Goal: Task Accomplishment & Management: Manage account settings

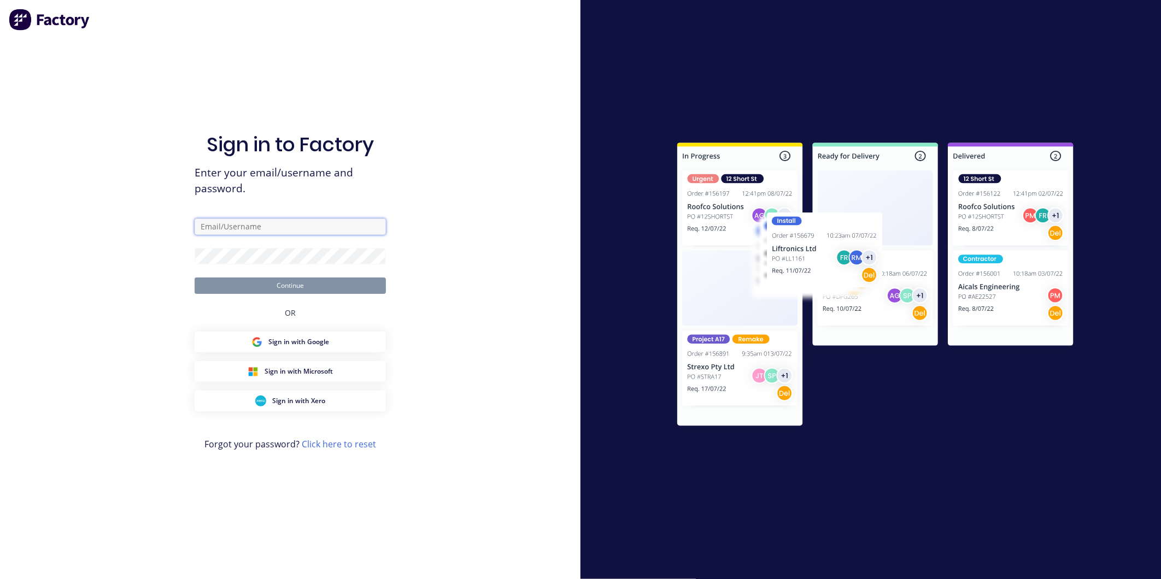
type input "[PERSON_NAME][EMAIL_ADDRESS][DOMAIN_NAME]"
click at [299, 287] on button "Continue" at bounding box center [290, 286] width 191 height 16
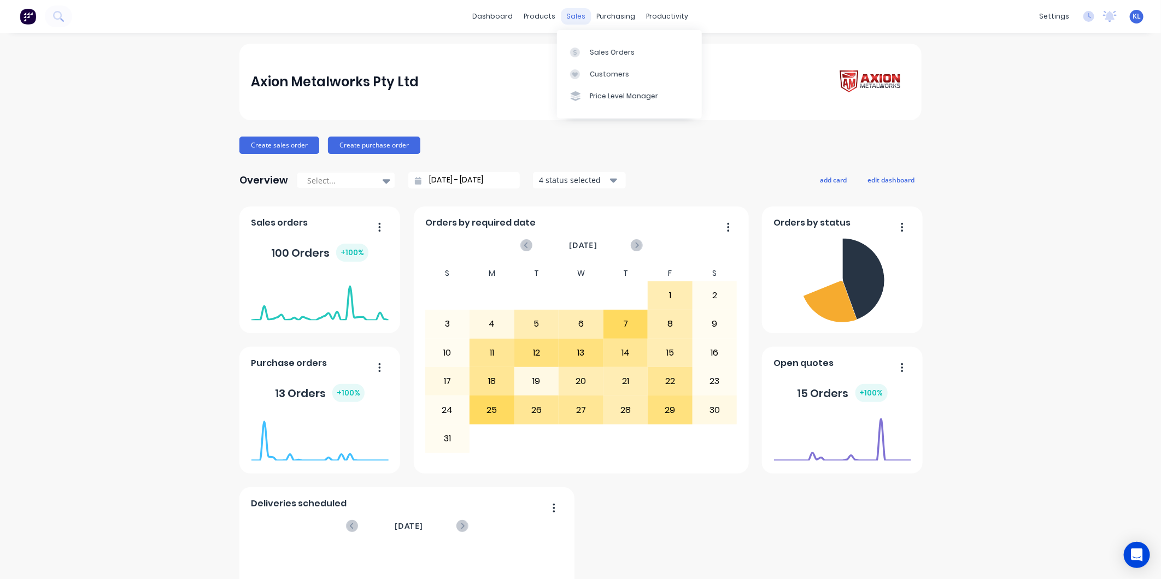
click at [574, 20] on div "sales" at bounding box center [576, 16] width 30 height 16
click at [544, 19] on div "products" at bounding box center [540, 16] width 43 height 16
click at [580, 43] on link "Product Catalogue" at bounding box center [589, 52] width 145 height 22
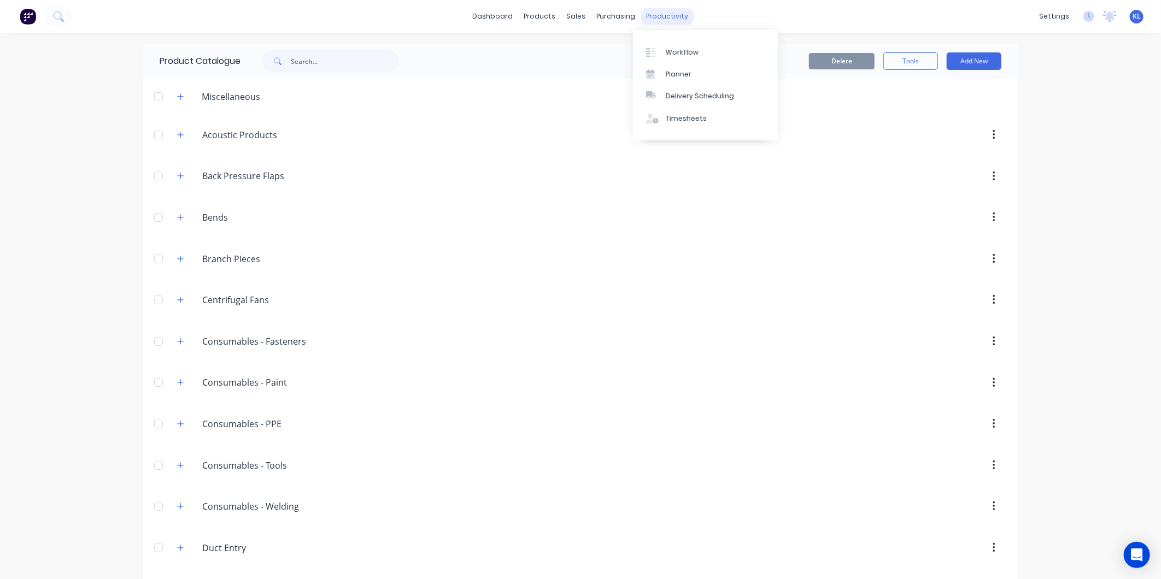
click at [663, 11] on div "productivity" at bounding box center [667, 16] width 53 height 16
click at [679, 43] on link "Workflow" at bounding box center [705, 52] width 145 height 22
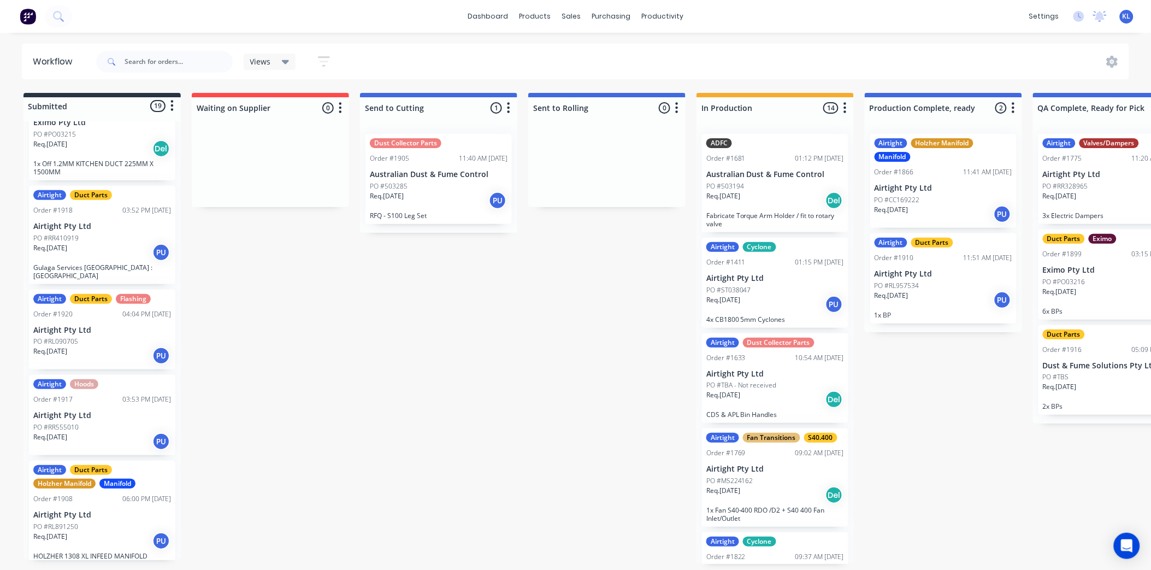
scroll to position [1060, 0]
click at [107, 345] on div "PO #RL090705" at bounding box center [102, 343] width 138 height 10
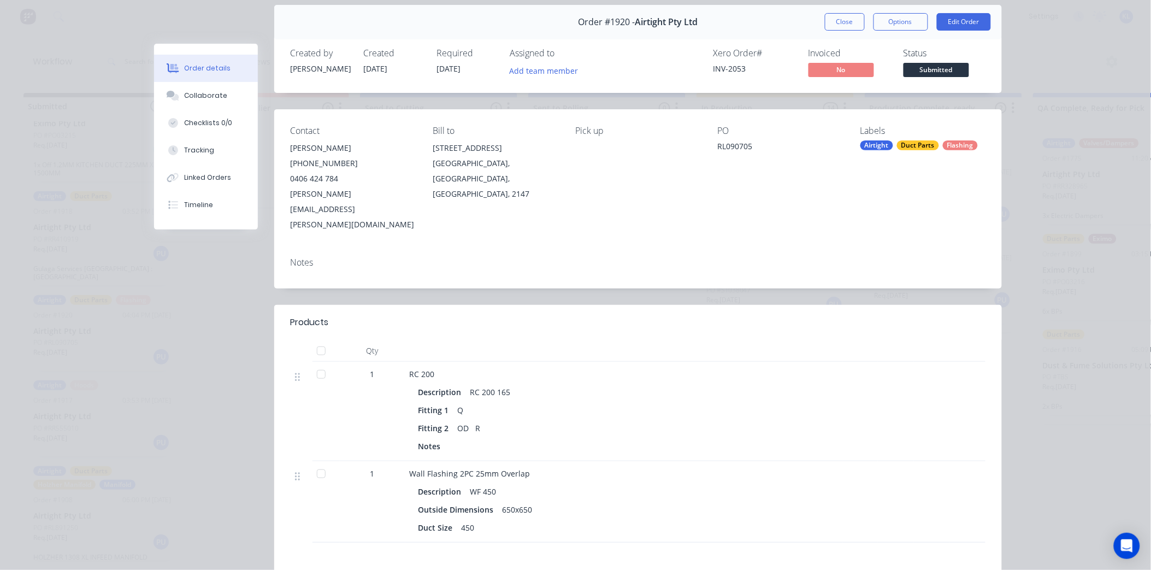
scroll to position [61, 0]
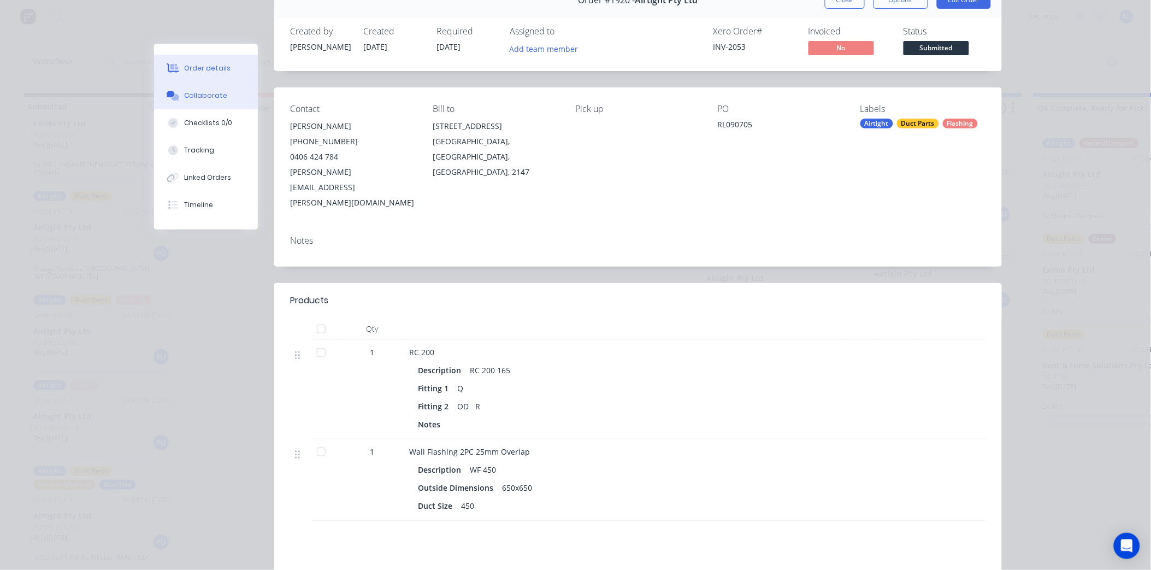
click at [222, 92] on button "Collaborate" at bounding box center [206, 95] width 104 height 27
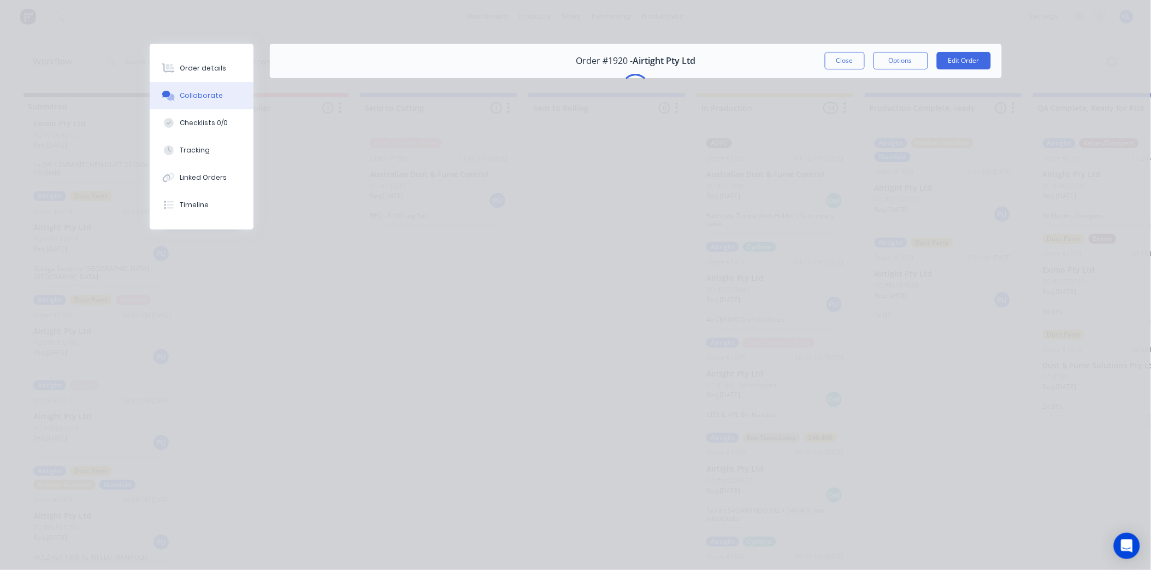
scroll to position [0, 0]
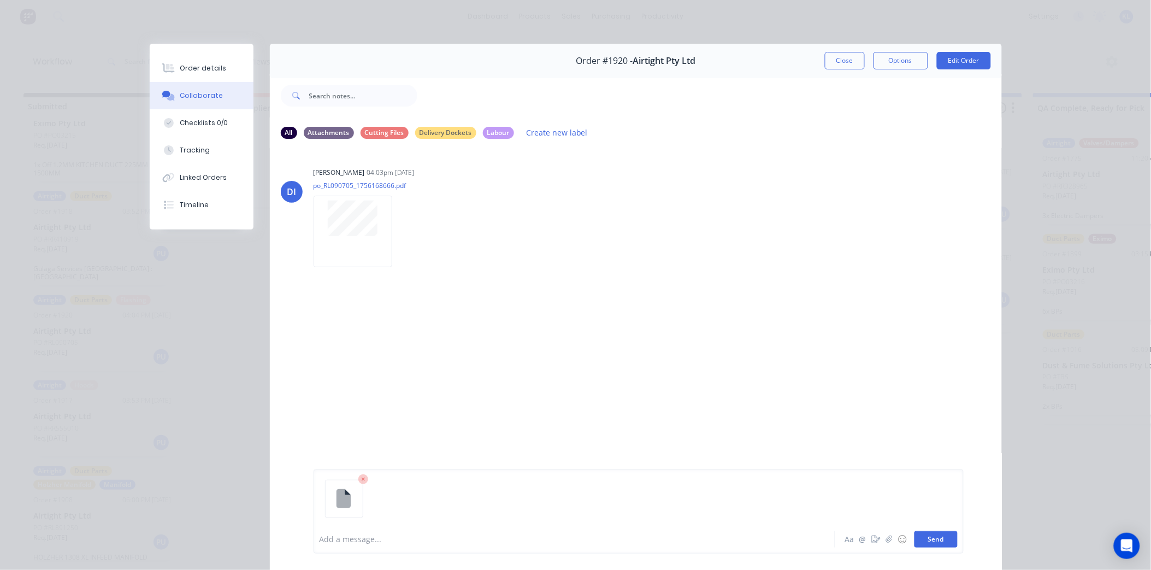
click at [926, 543] on button "Send" at bounding box center [936, 539] width 43 height 16
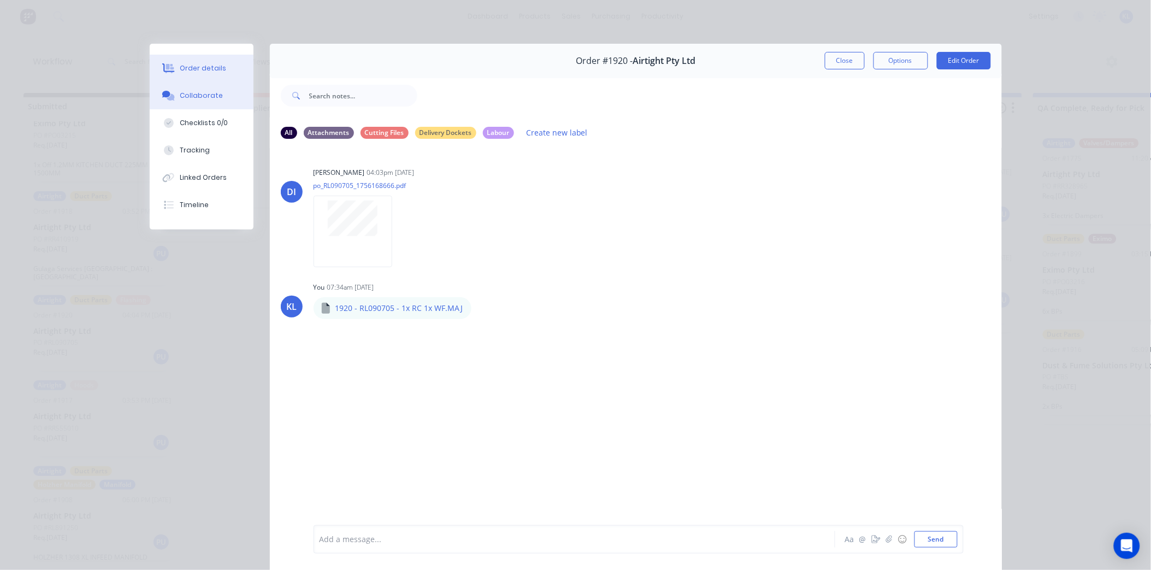
click at [190, 73] on button "Order details" at bounding box center [202, 68] width 104 height 27
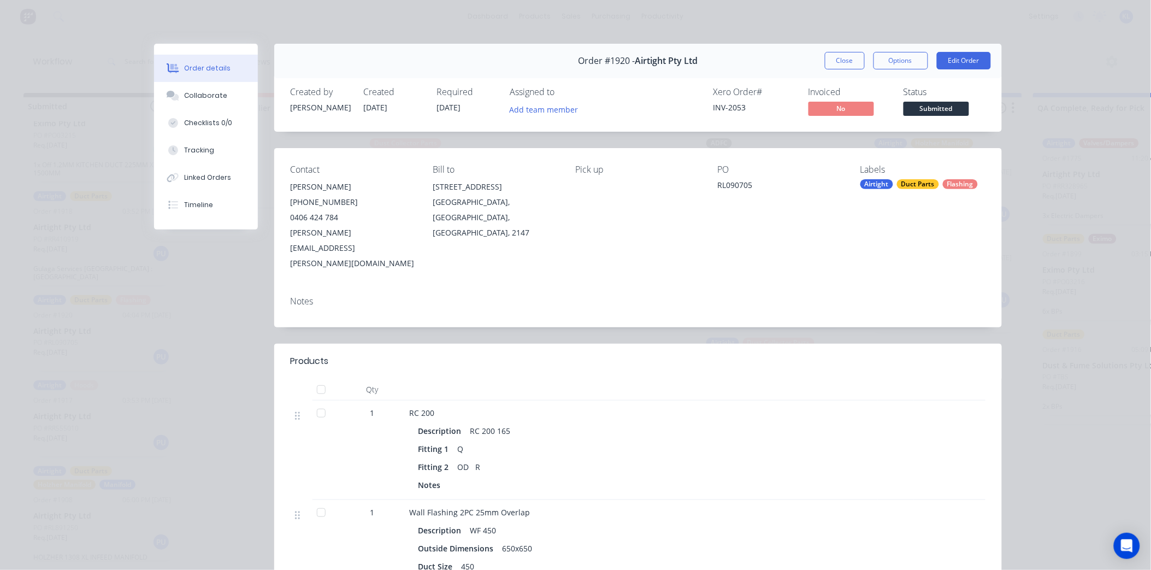
click at [921, 105] on span "Submitted" at bounding box center [937, 109] width 66 height 14
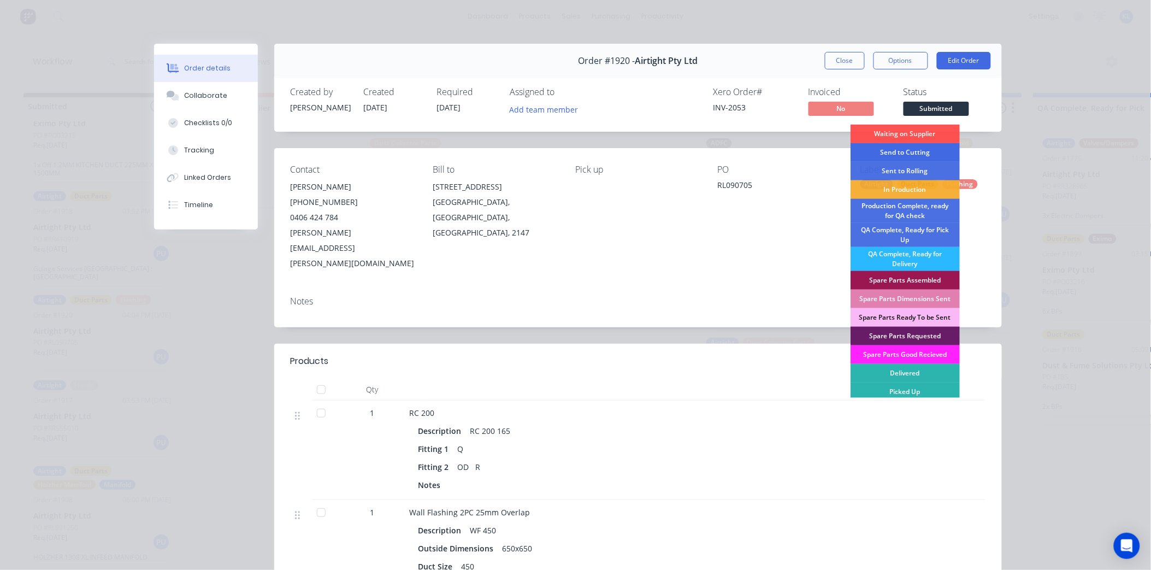
click at [926, 149] on div "Send to Cutting" at bounding box center [905, 152] width 109 height 19
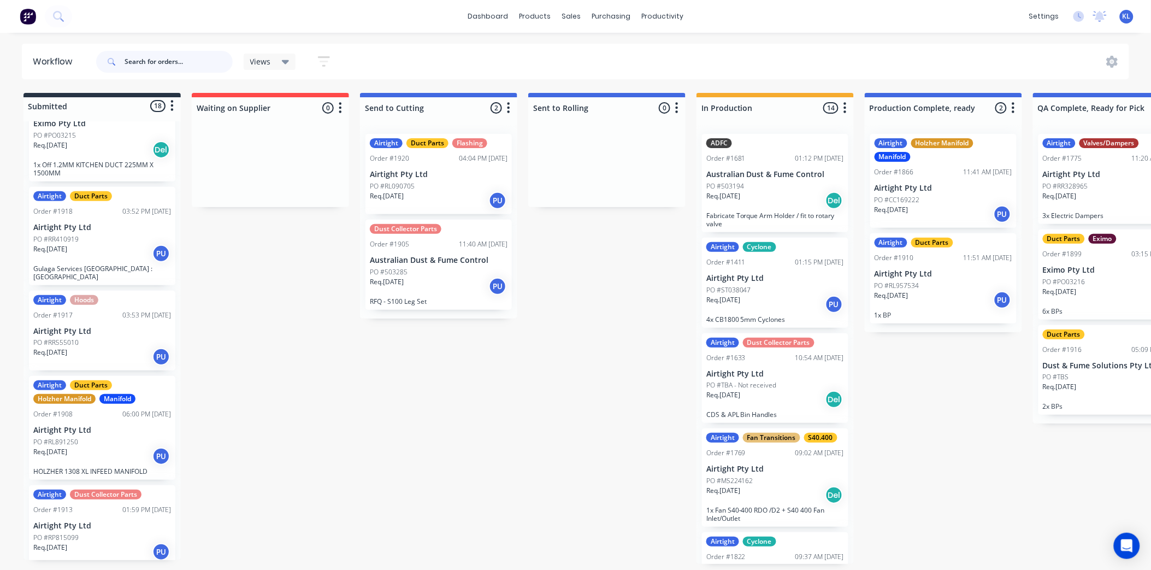
click at [153, 58] on input "text" at bounding box center [179, 62] width 108 height 22
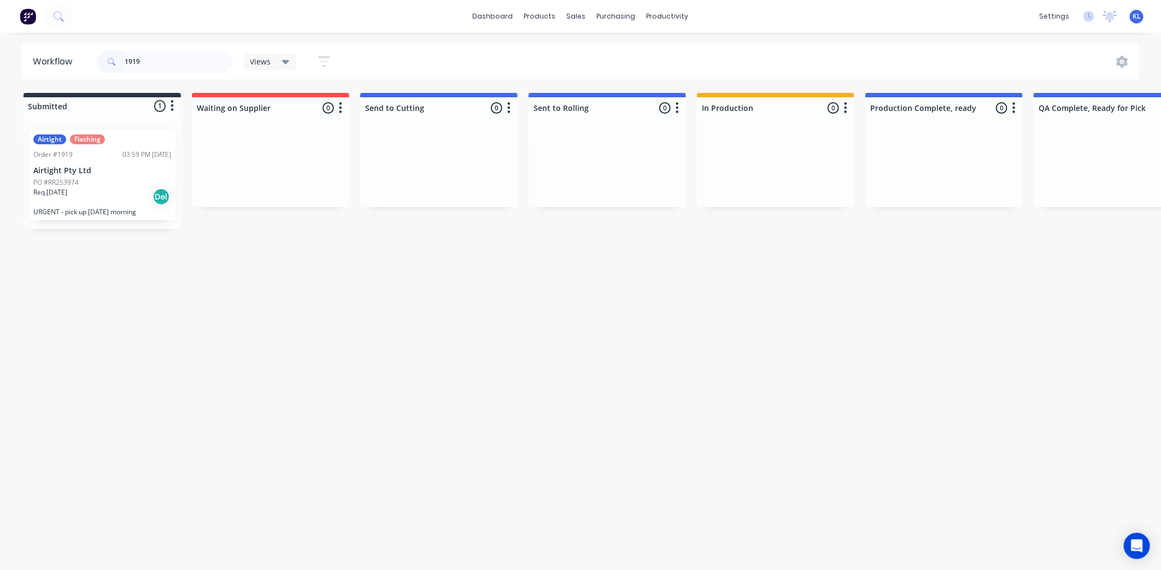
click at [138, 155] on div "03:59 PM [DATE]" at bounding box center [146, 155] width 49 height 10
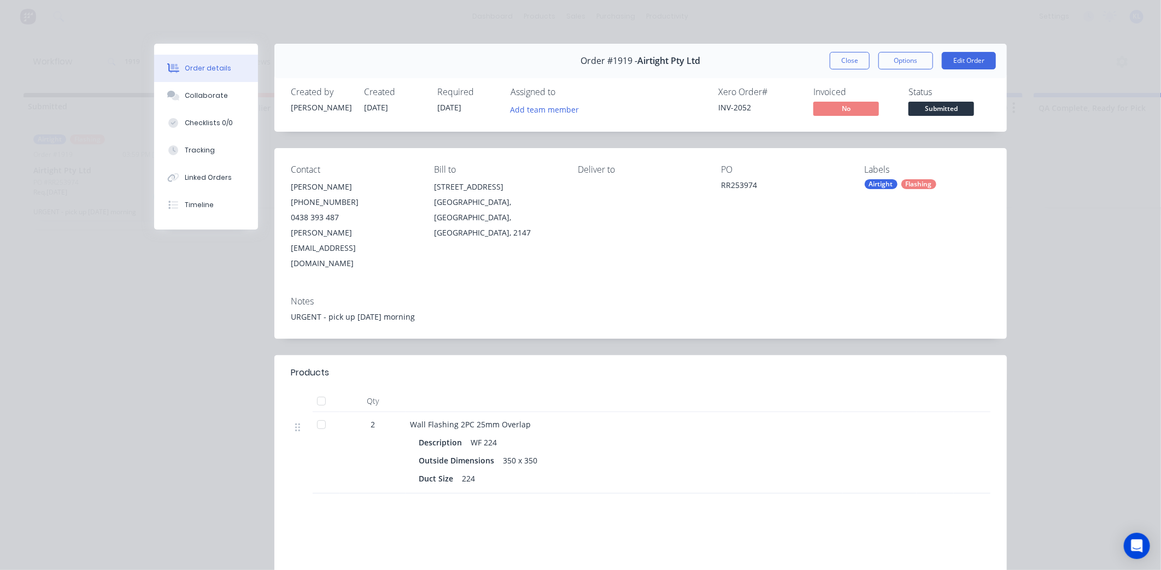
click at [943, 101] on div "Status Submitted" at bounding box center [949, 103] width 82 height 32
drag, startPoint x: 941, startPoint y: 102, endPoint x: 937, endPoint y: 112, distance: 10.8
click at [940, 103] on span "Submitted" at bounding box center [941, 109] width 66 height 14
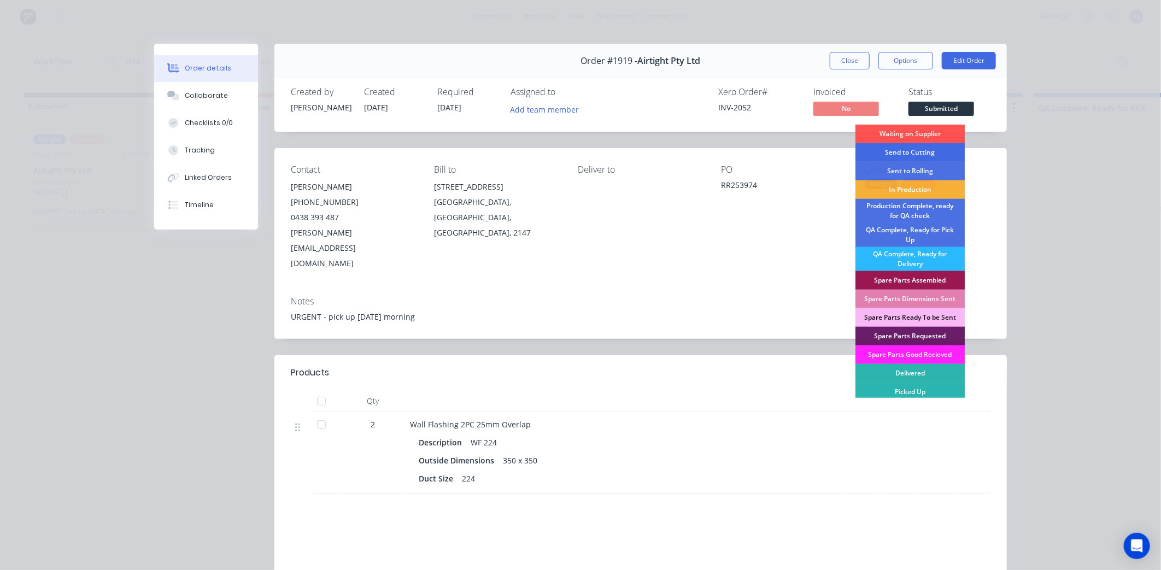
click at [919, 154] on div "Send to Cutting" at bounding box center [909, 152] width 109 height 19
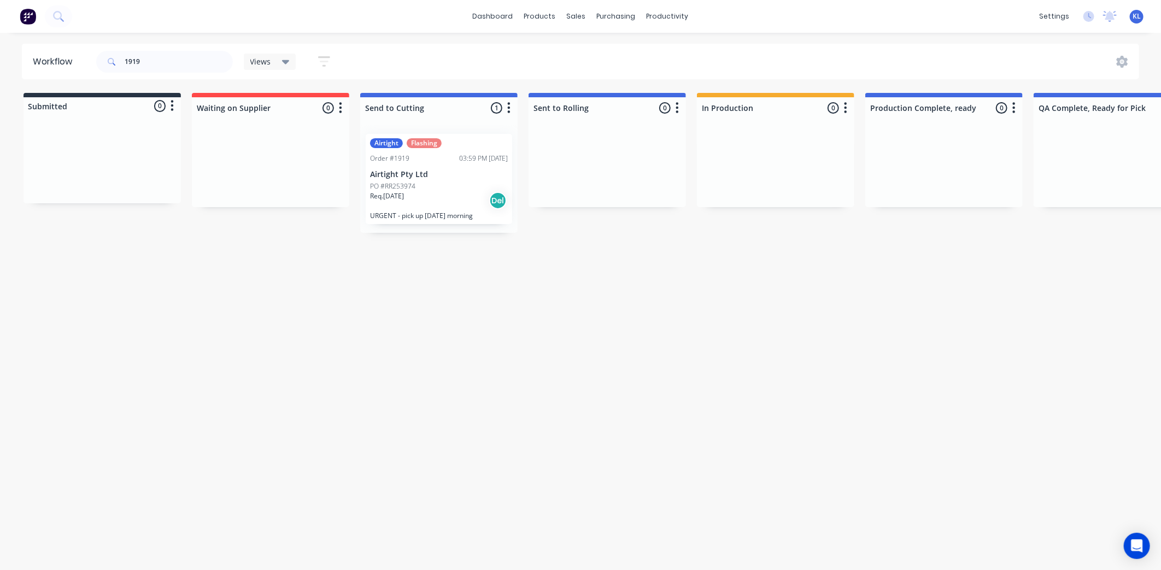
click at [439, 197] on div "Req. [DATE] Del" at bounding box center [439, 200] width 138 height 19
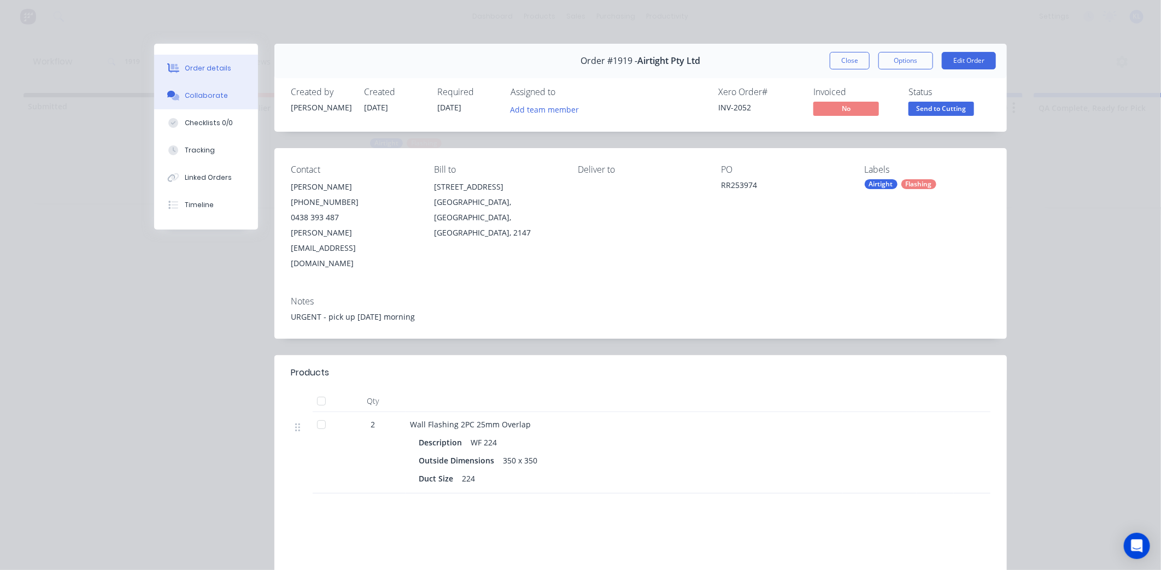
click at [185, 91] on div "Collaborate" at bounding box center [206, 96] width 43 height 10
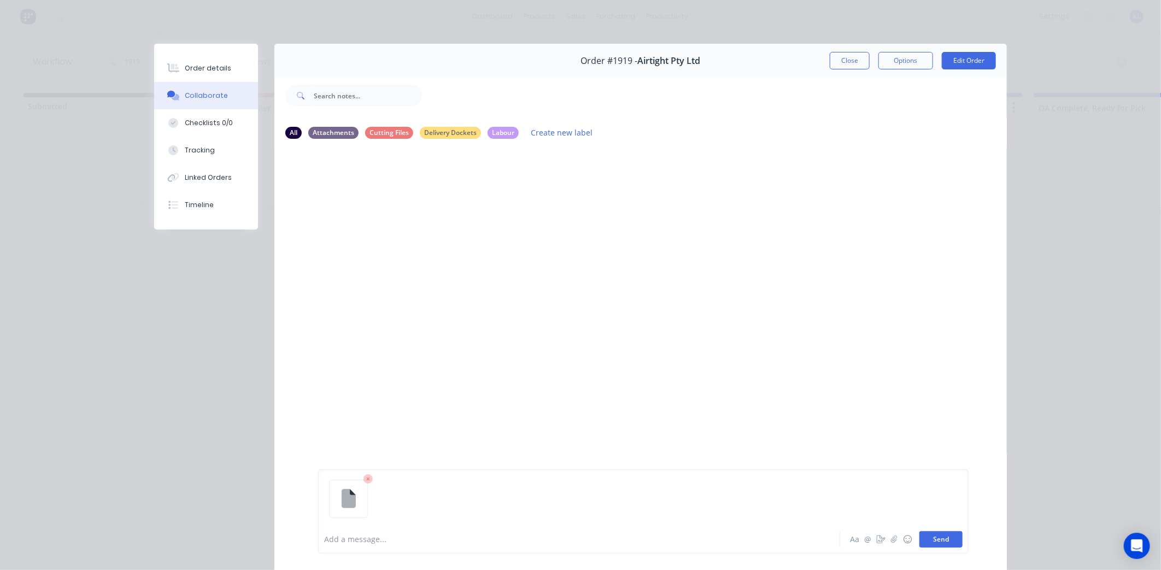
click at [931, 534] on button "Send" at bounding box center [940, 539] width 43 height 16
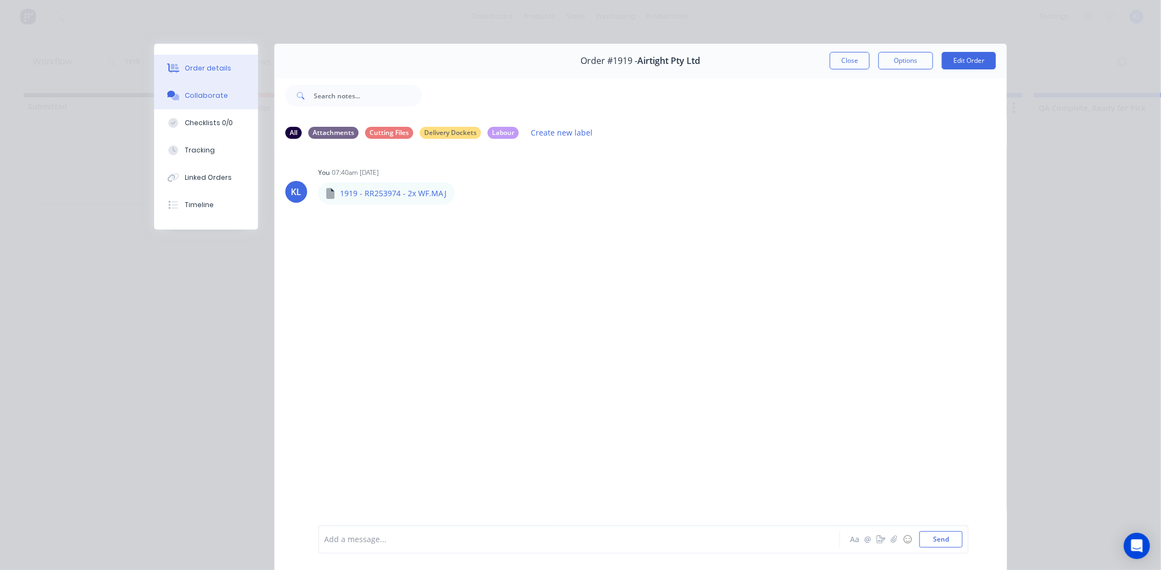
click at [219, 63] on div "Order details" at bounding box center [208, 68] width 46 height 10
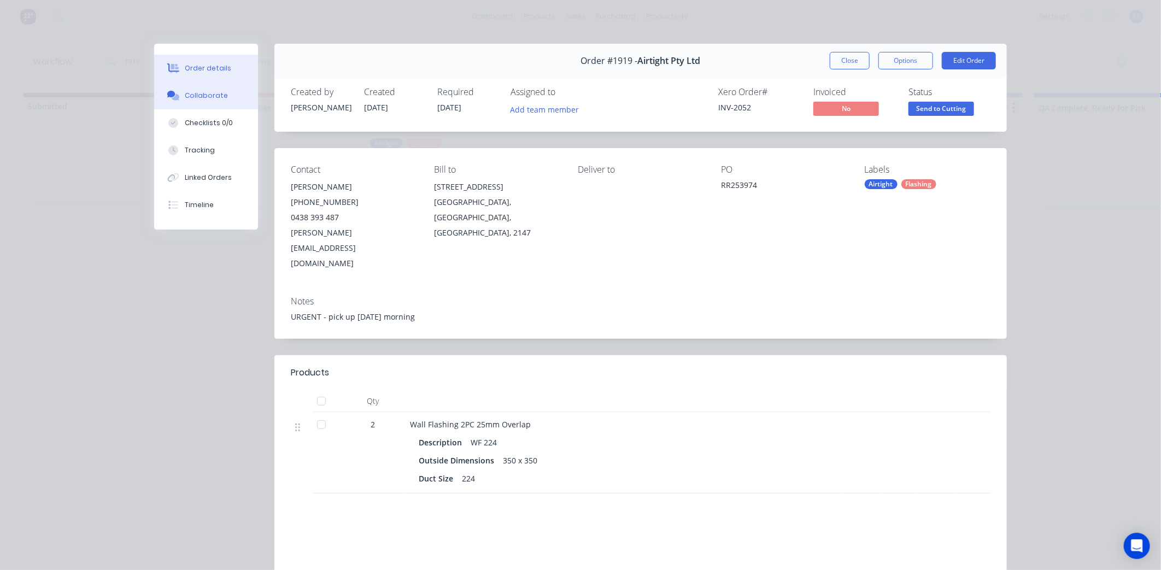
click at [209, 90] on button "Collaborate" at bounding box center [206, 95] width 104 height 27
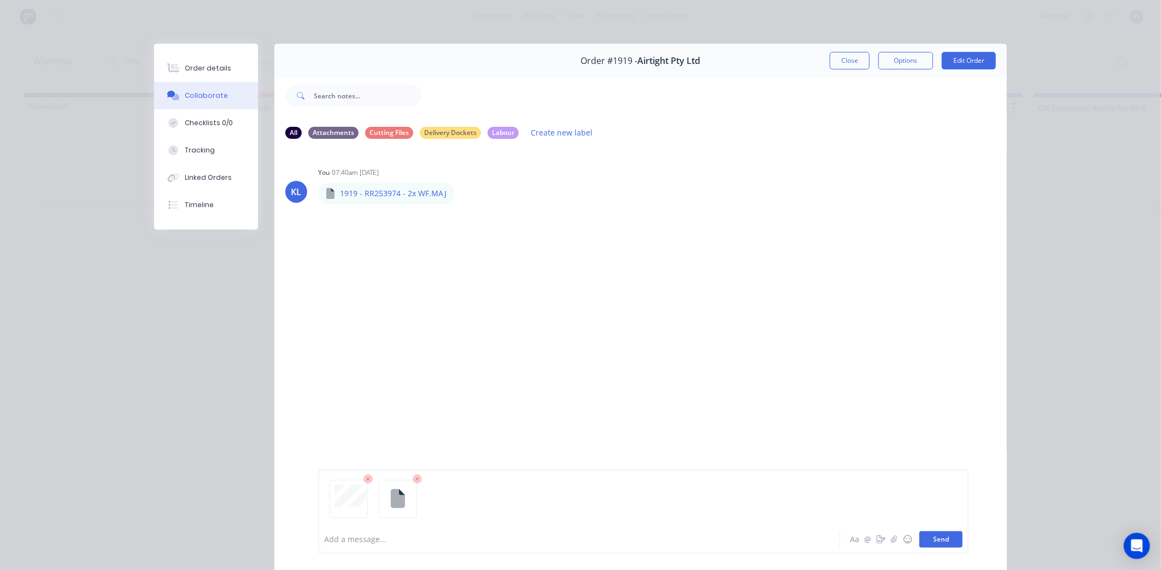
click at [933, 536] on button "Send" at bounding box center [940, 539] width 43 height 16
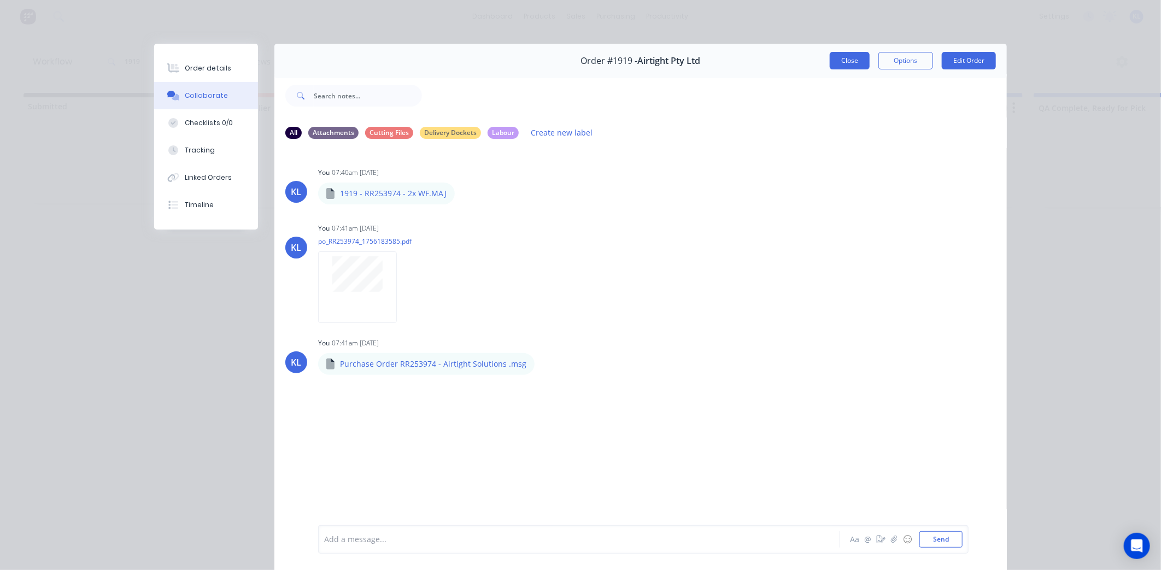
click at [843, 52] on button "Close" at bounding box center [849, 60] width 40 height 17
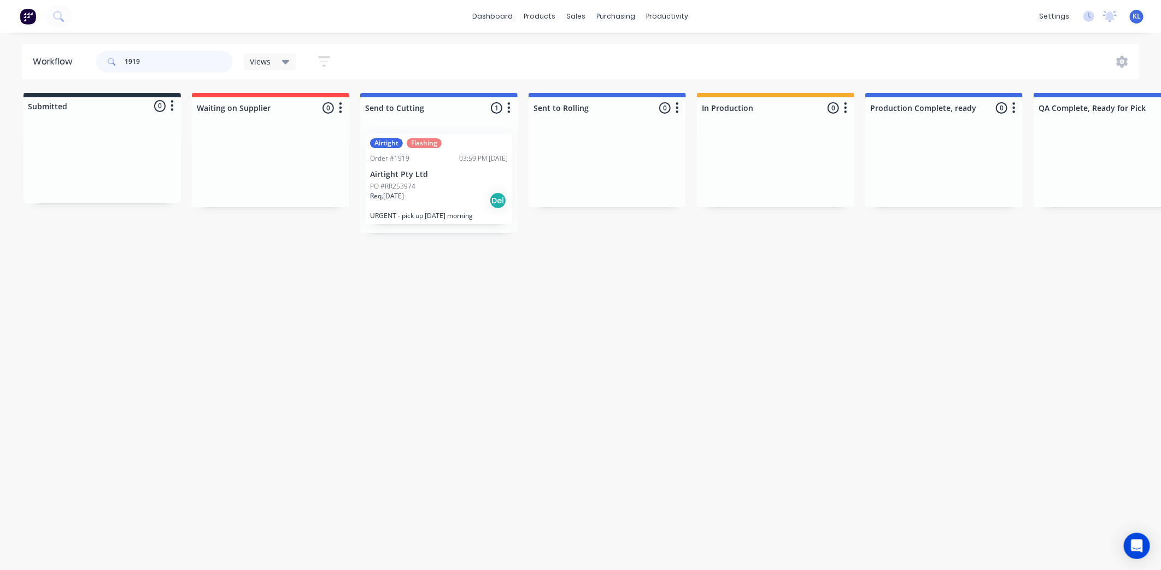
click at [172, 59] on input "1919" at bounding box center [179, 62] width 108 height 22
type input "1909"
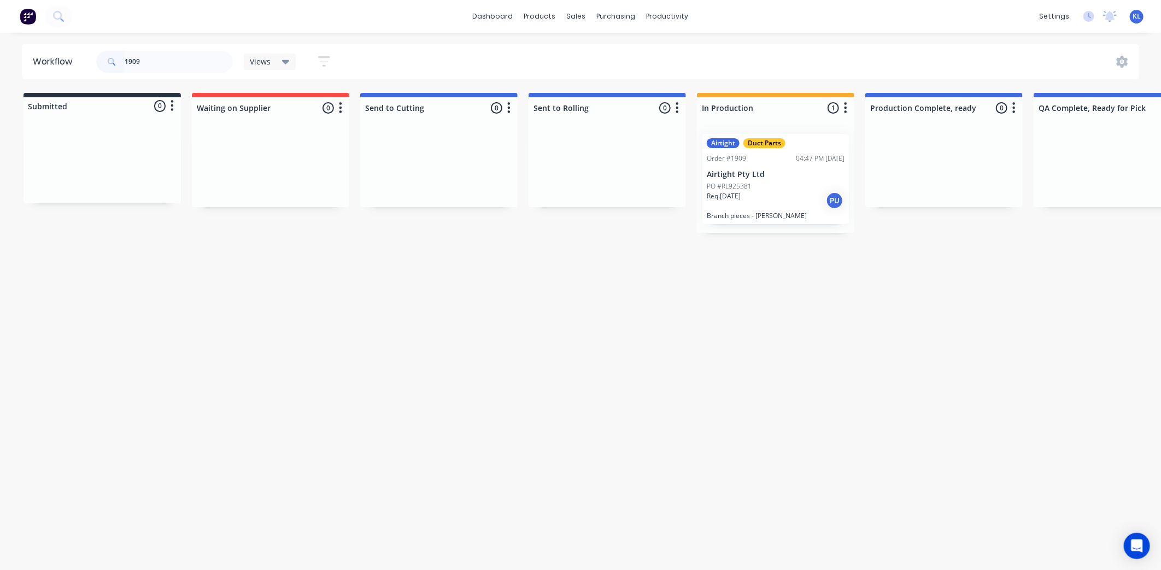
click at [779, 203] on div "Req. [DATE] PU" at bounding box center [775, 200] width 138 height 19
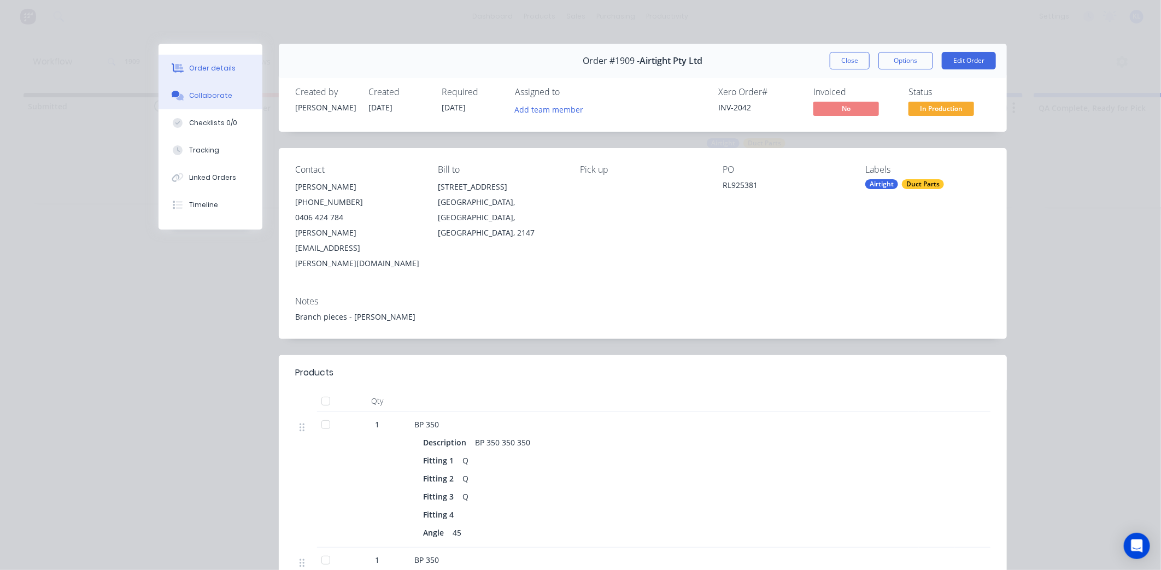
click at [219, 103] on button "Collaborate" at bounding box center [210, 95] width 104 height 27
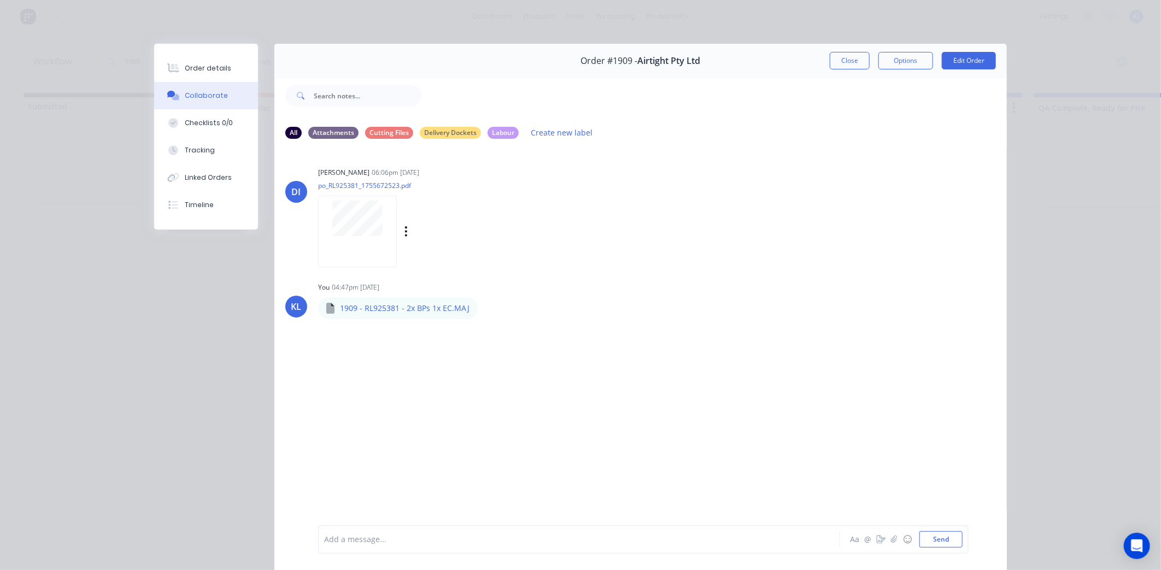
click at [359, 245] on div at bounding box center [357, 232] width 79 height 72
click at [217, 67] on div "Order details" at bounding box center [208, 68] width 46 height 10
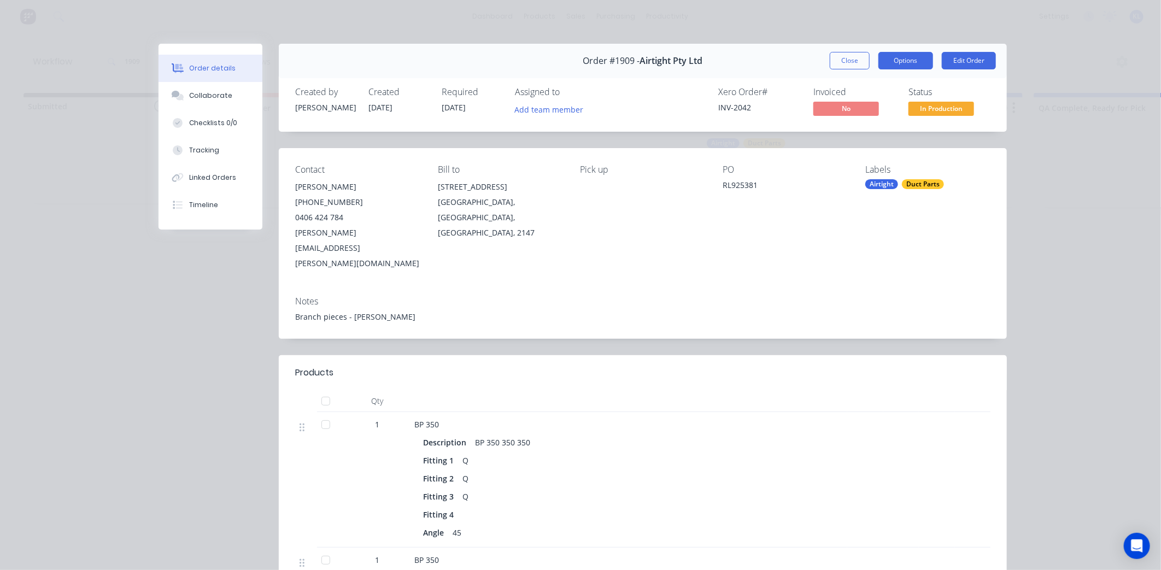
click at [890, 57] on button "Options" at bounding box center [905, 60] width 55 height 17
click at [866, 113] on div "Work Order" at bounding box center [875, 111] width 95 height 16
click at [843, 130] on div "Standard" at bounding box center [875, 133] width 95 height 16
click at [193, 83] on button "Collaborate" at bounding box center [210, 95] width 104 height 27
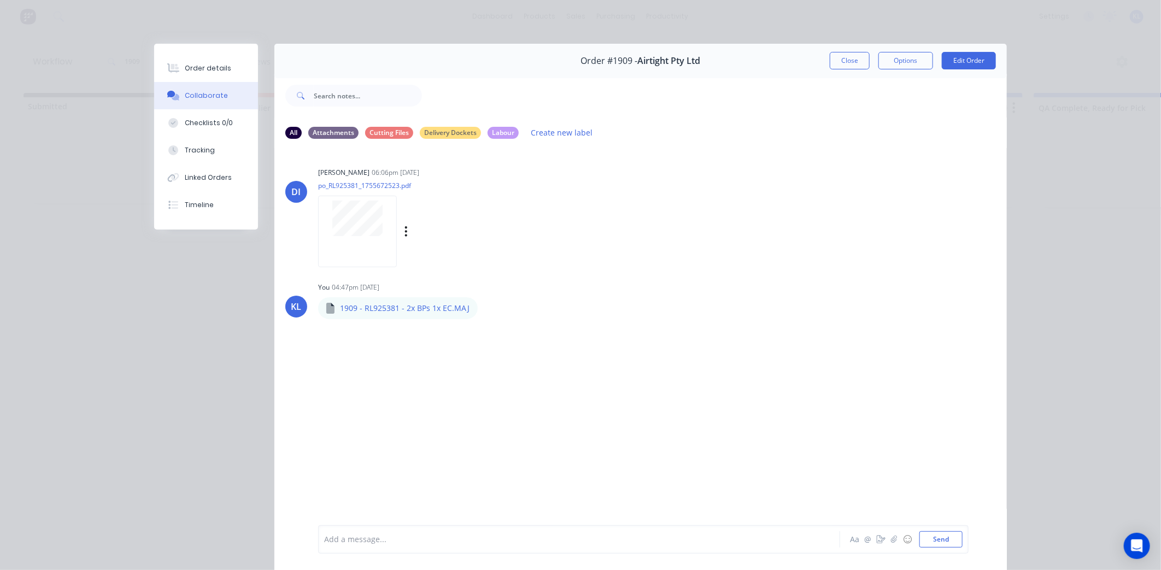
click at [364, 239] on div at bounding box center [357, 232] width 79 height 72
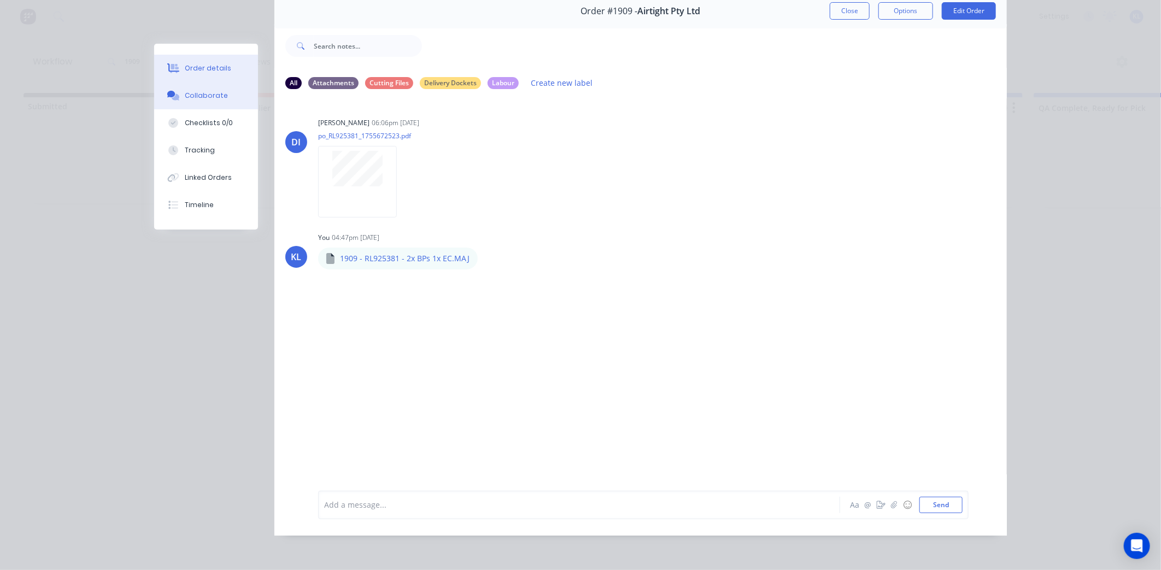
click at [209, 68] on div "Order details" at bounding box center [208, 68] width 46 height 10
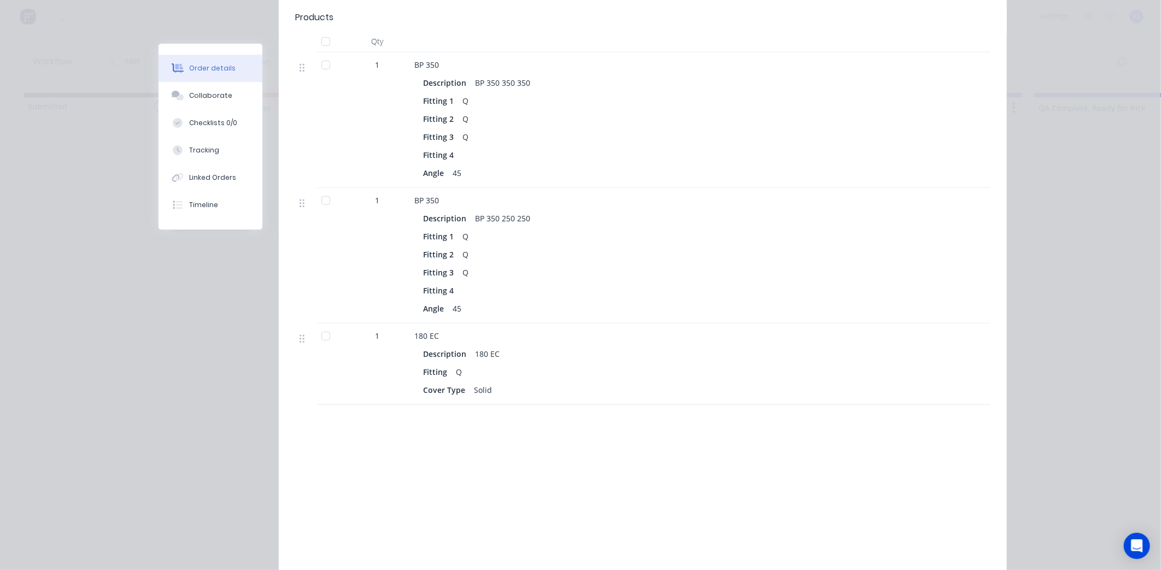
scroll to position [90, 0]
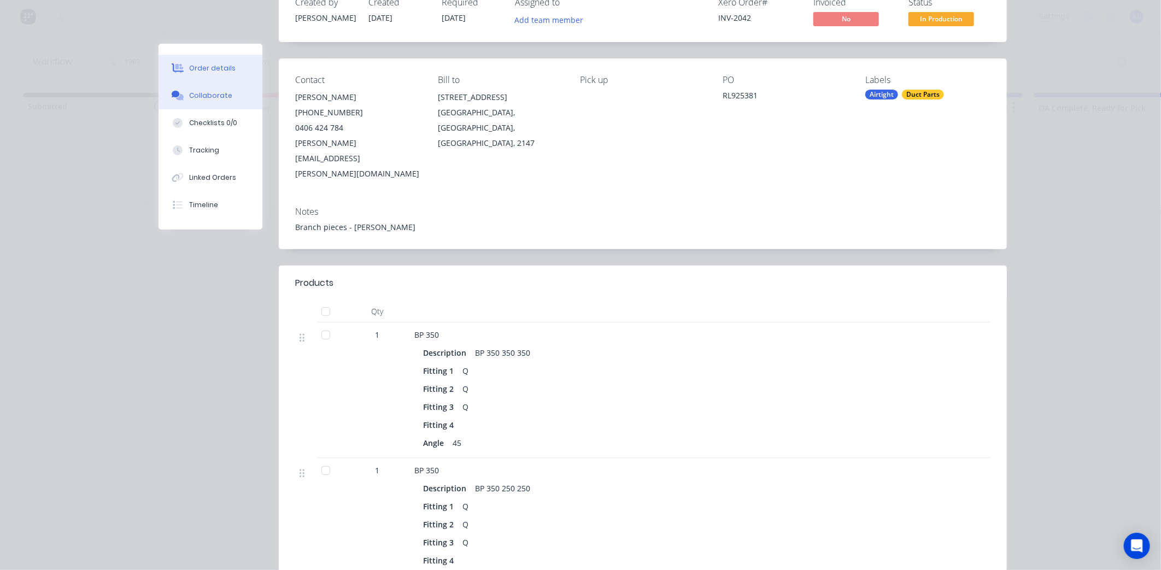
click at [189, 96] on div "Collaborate" at bounding box center [210, 96] width 43 height 10
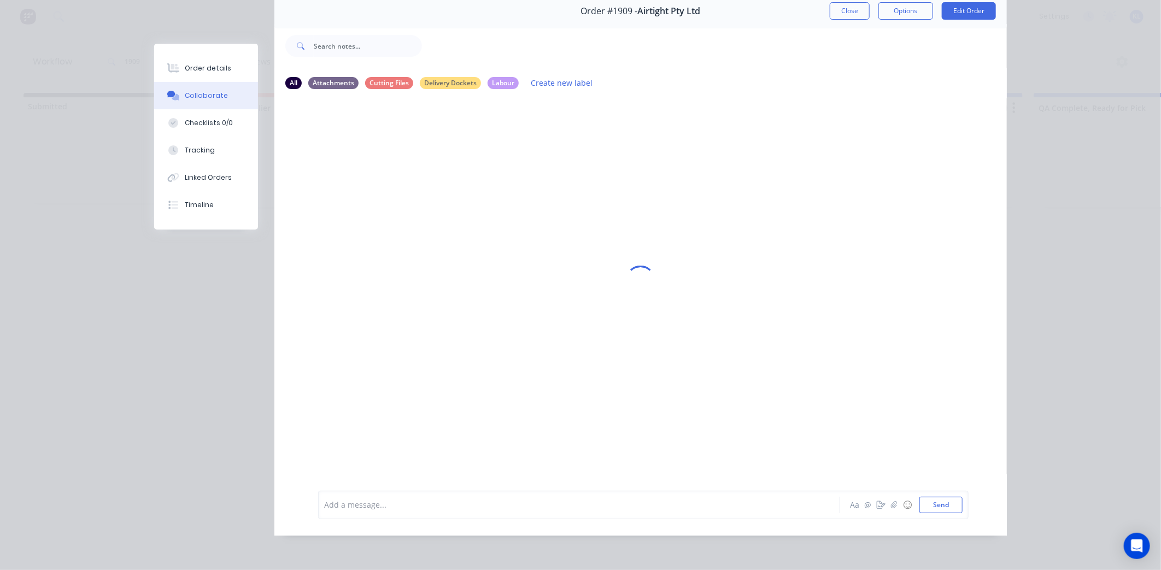
scroll to position [0, 0]
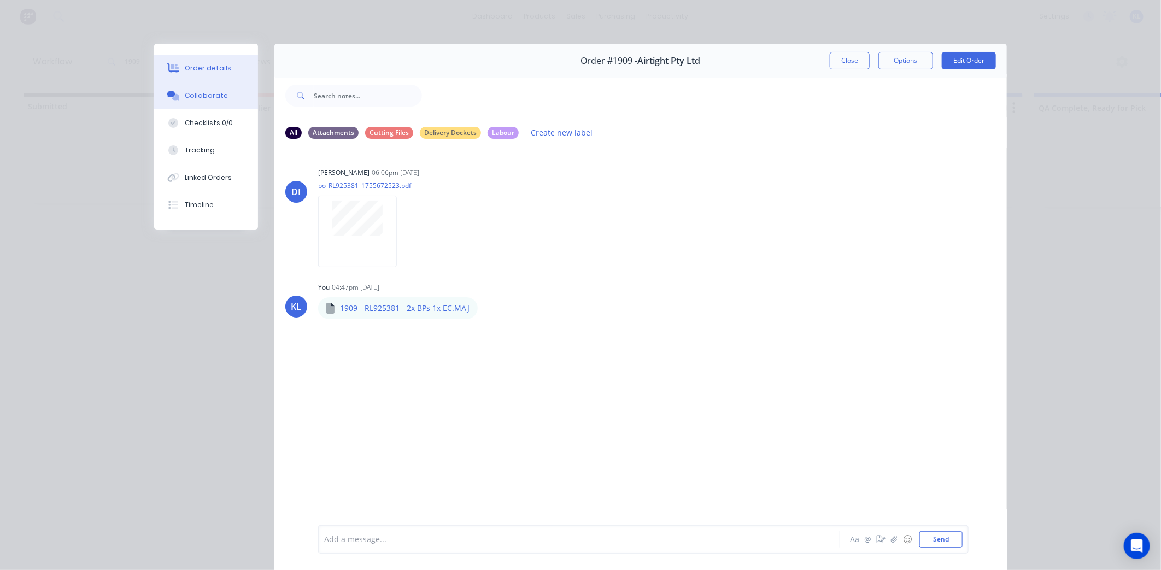
click at [213, 73] on div "Order details" at bounding box center [208, 68] width 46 height 10
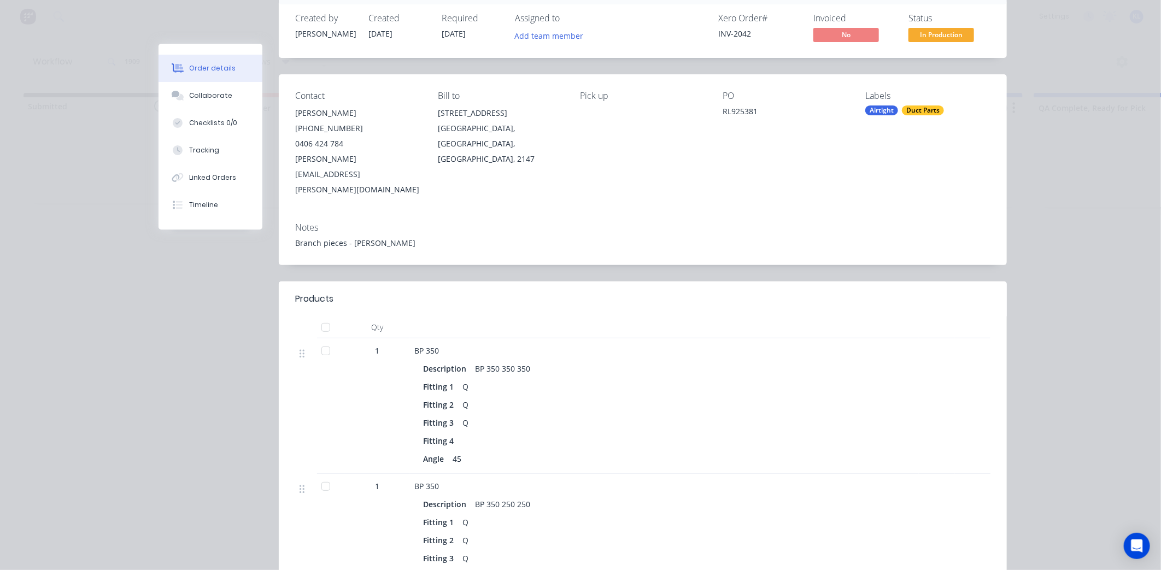
scroll to position [61, 0]
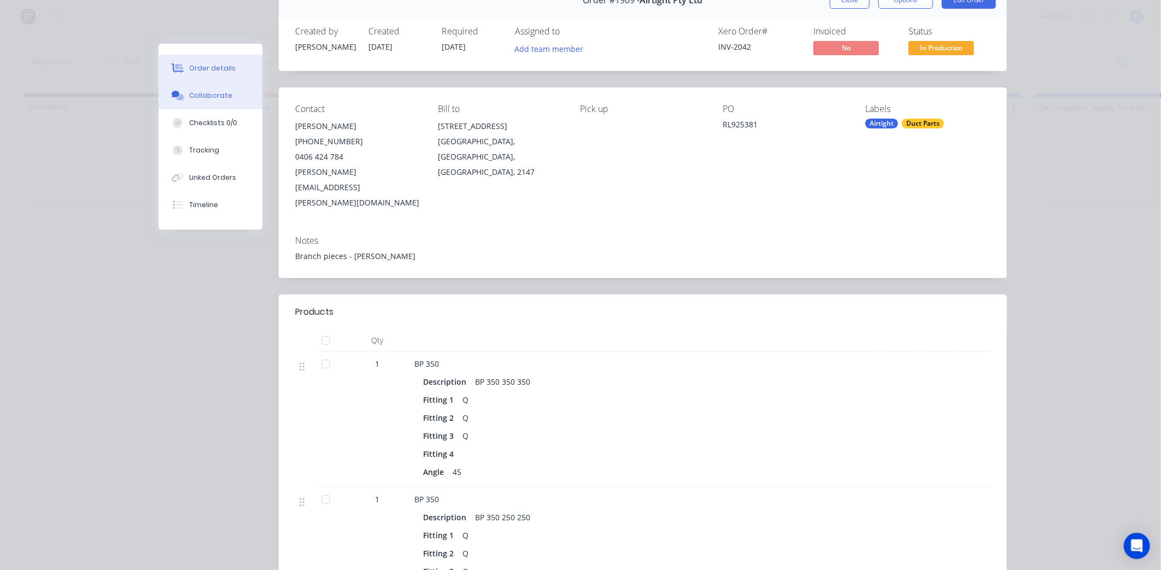
click at [219, 102] on button "Collaborate" at bounding box center [210, 95] width 104 height 27
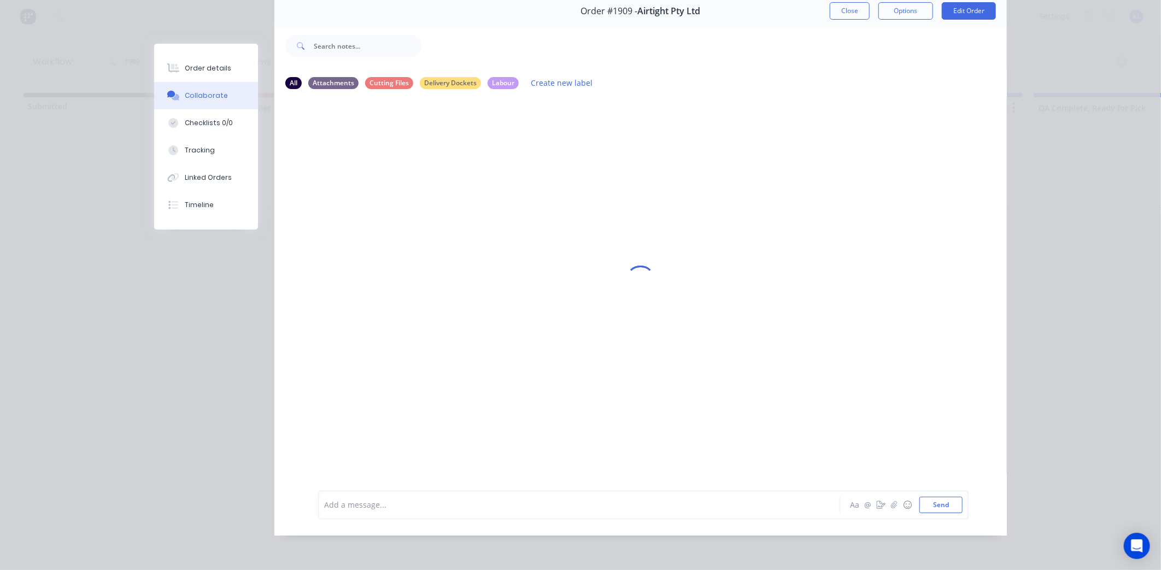
scroll to position [0, 0]
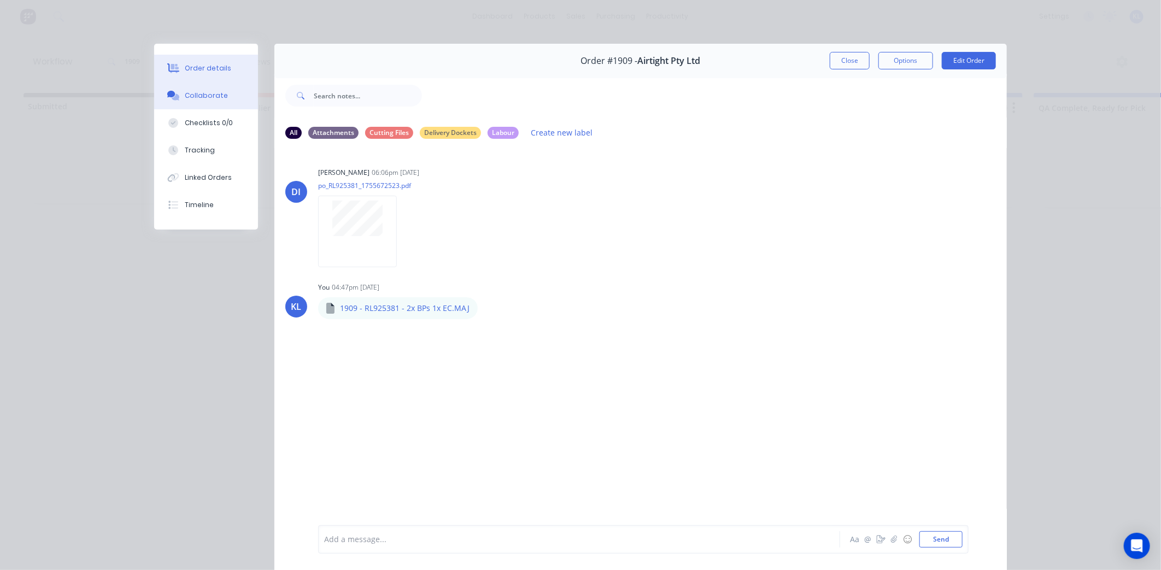
click at [203, 62] on button "Order details" at bounding box center [206, 68] width 104 height 27
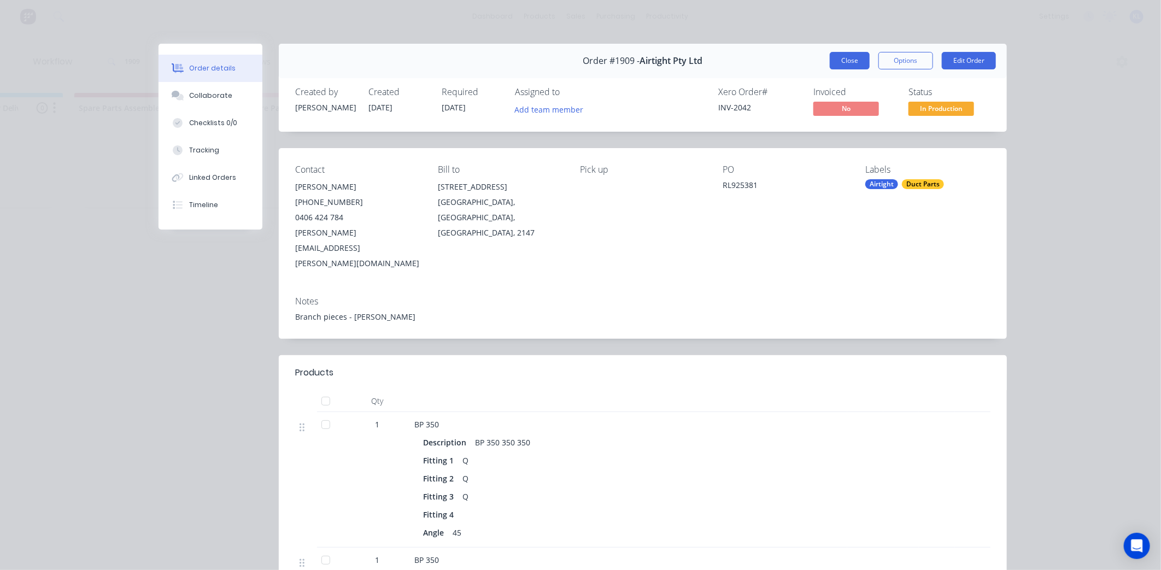
click at [833, 62] on button "Close" at bounding box center [849, 60] width 40 height 17
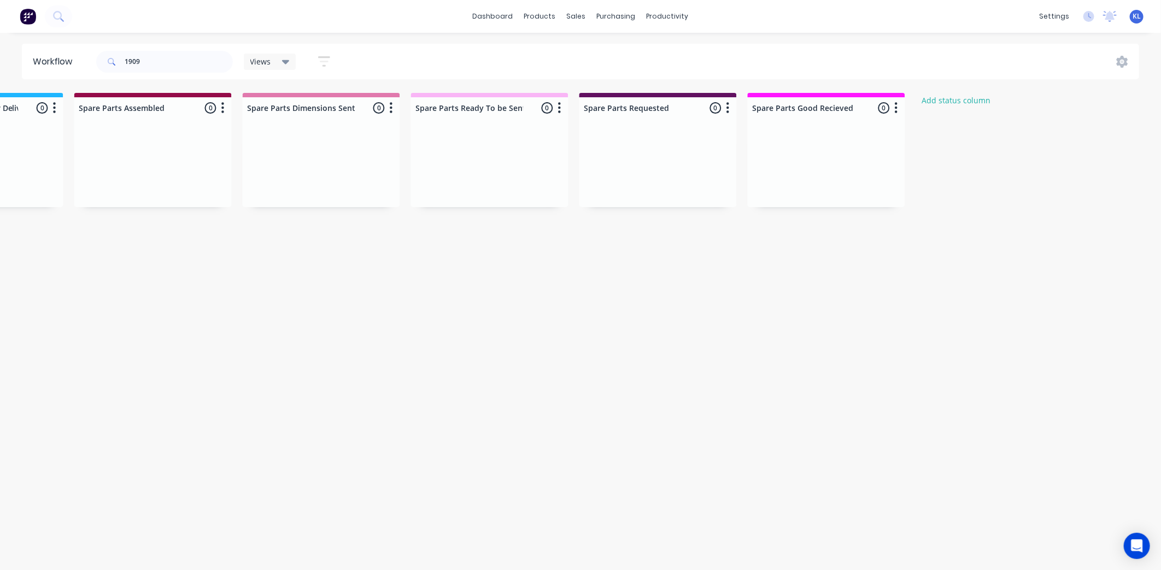
drag, startPoint x: 654, startPoint y: 567, endPoint x: 650, endPoint y: 578, distance: 11.1
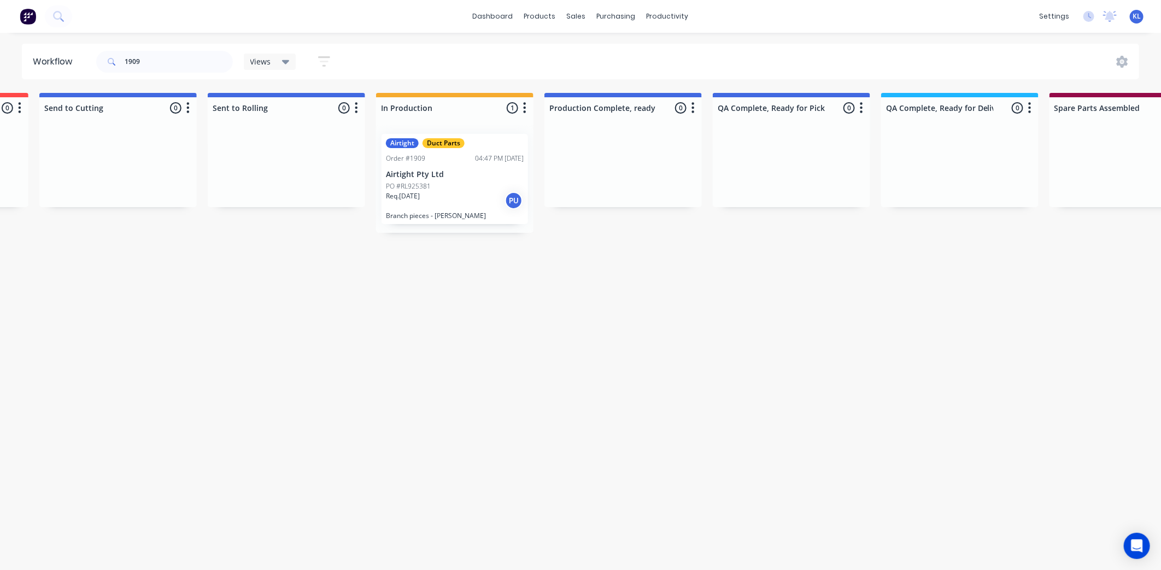
scroll to position [0, 134]
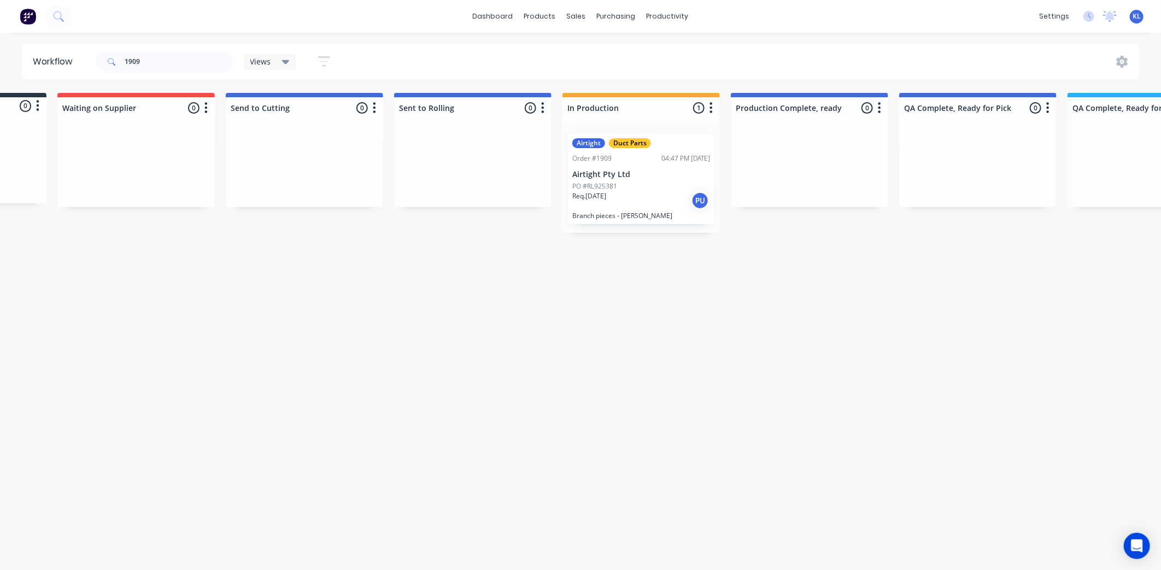
click at [619, 207] on div "Req. [DATE] PU" at bounding box center [641, 200] width 138 height 19
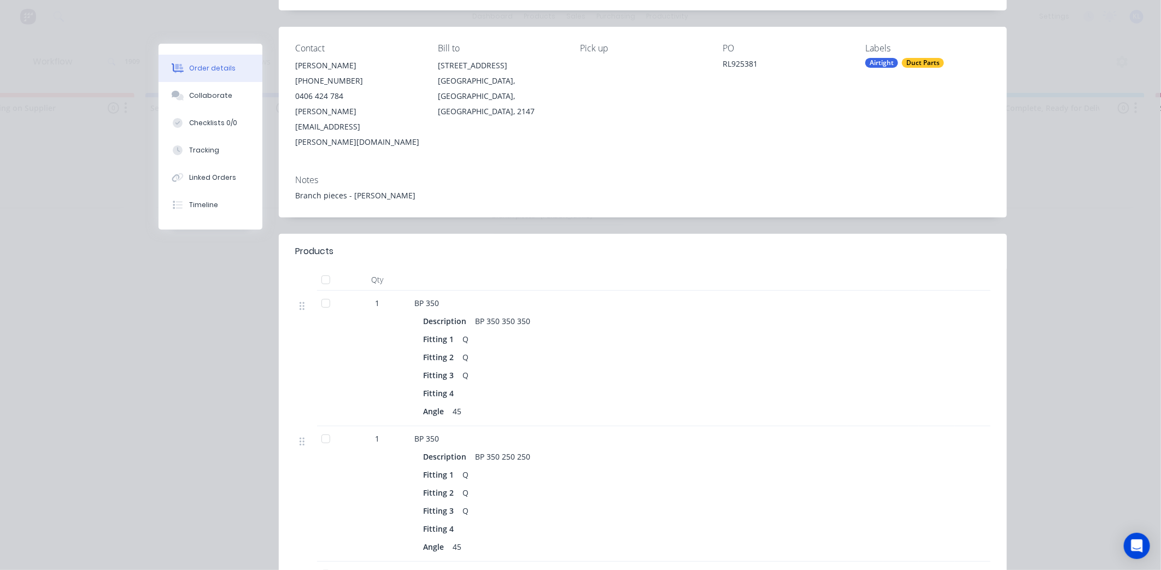
scroll to position [0, 0]
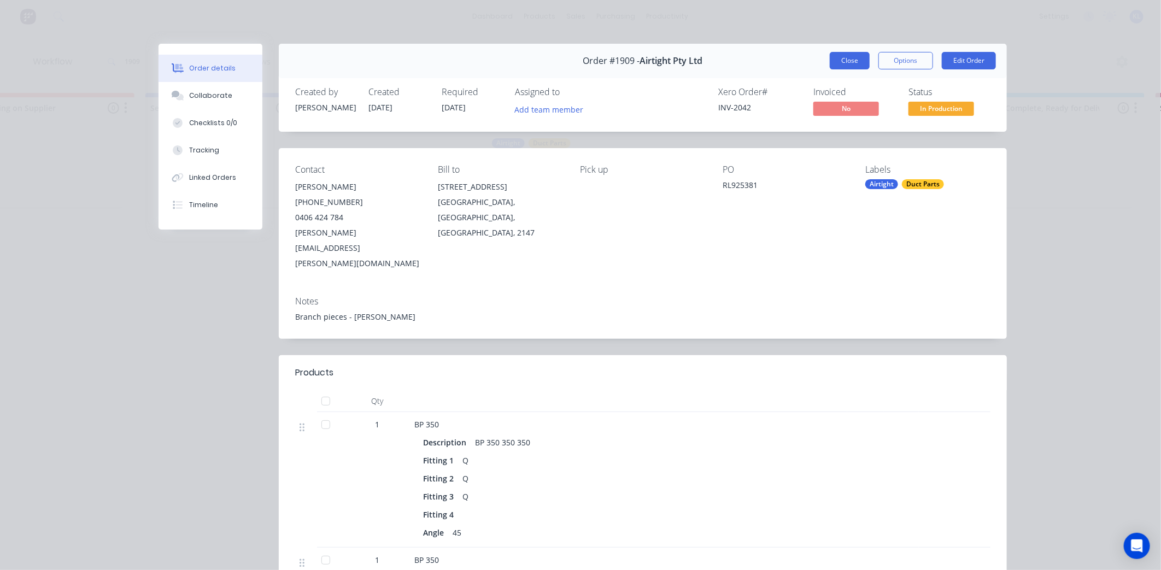
click at [849, 55] on button "Close" at bounding box center [849, 60] width 40 height 17
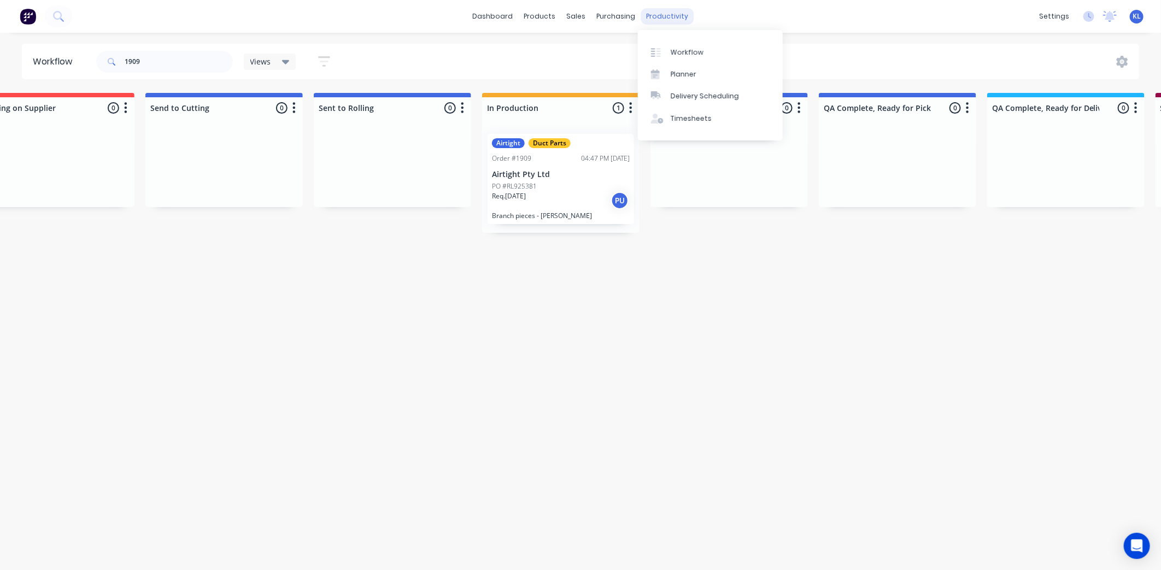
click at [651, 11] on div "productivity" at bounding box center [667, 16] width 53 height 16
click at [679, 57] on div "Workflow" at bounding box center [686, 53] width 33 height 10
click at [579, 14] on div "sales" at bounding box center [576, 16] width 30 height 16
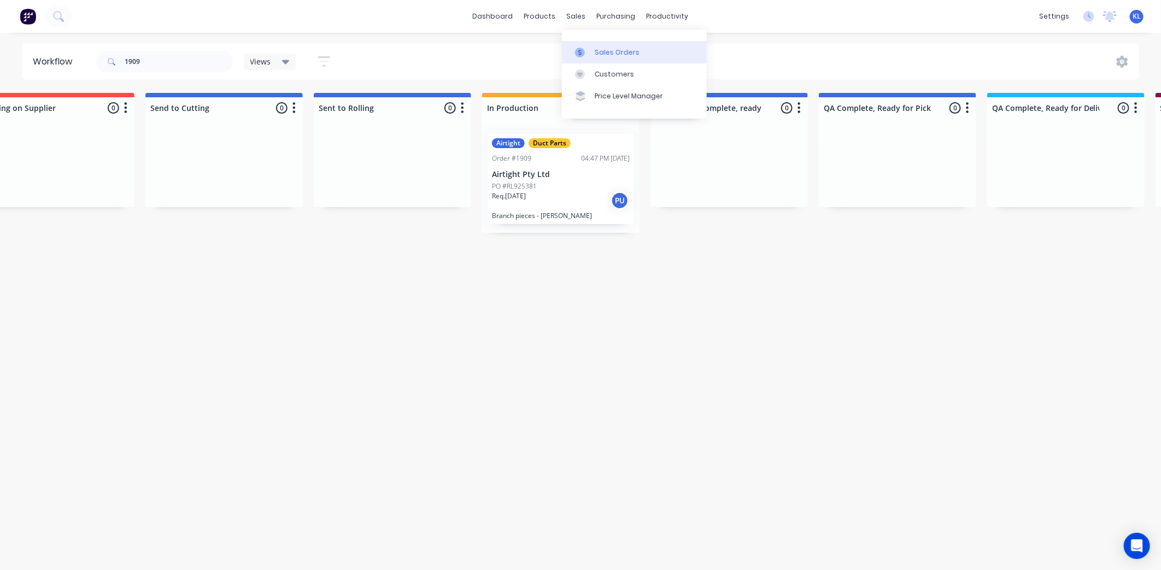
click at [597, 45] on link "Sales Orders" at bounding box center [634, 52] width 145 height 22
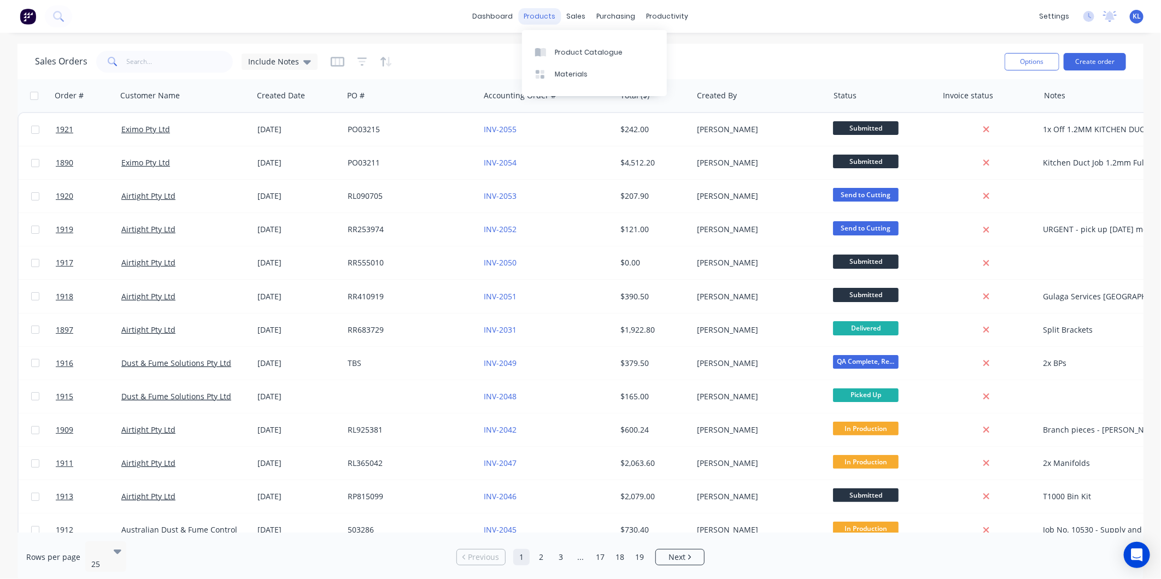
click at [526, 14] on div "products" at bounding box center [540, 16] width 43 height 16
click at [567, 55] on div "Product Catalogue" at bounding box center [589, 53] width 68 height 10
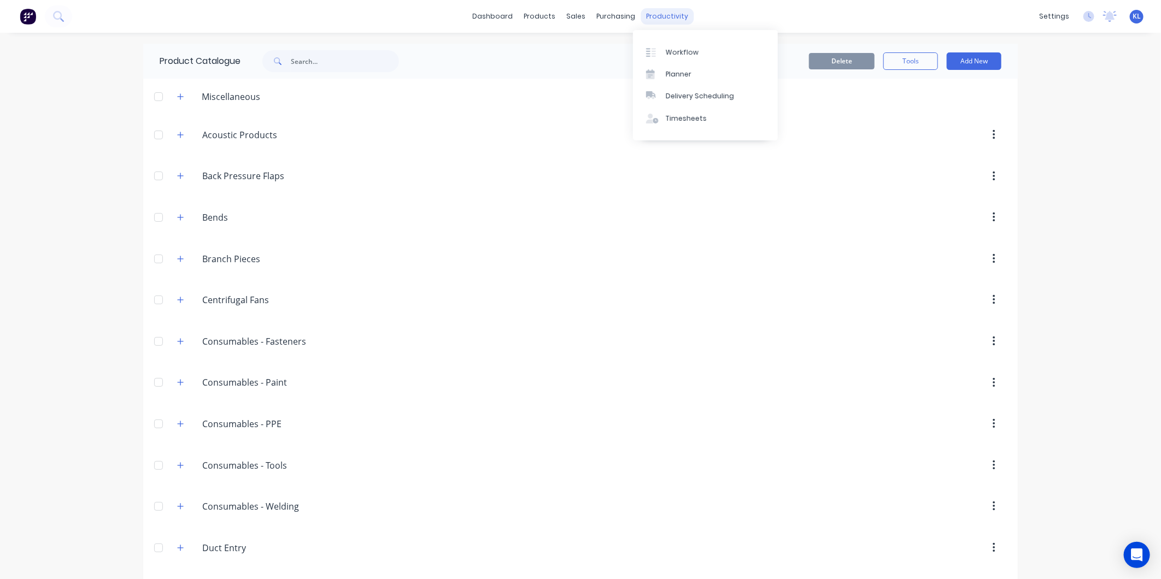
click at [669, 19] on div "productivity" at bounding box center [667, 16] width 53 height 16
click at [675, 45] on link "Workflow" at bounding box center [705, 52] width 145 height 22
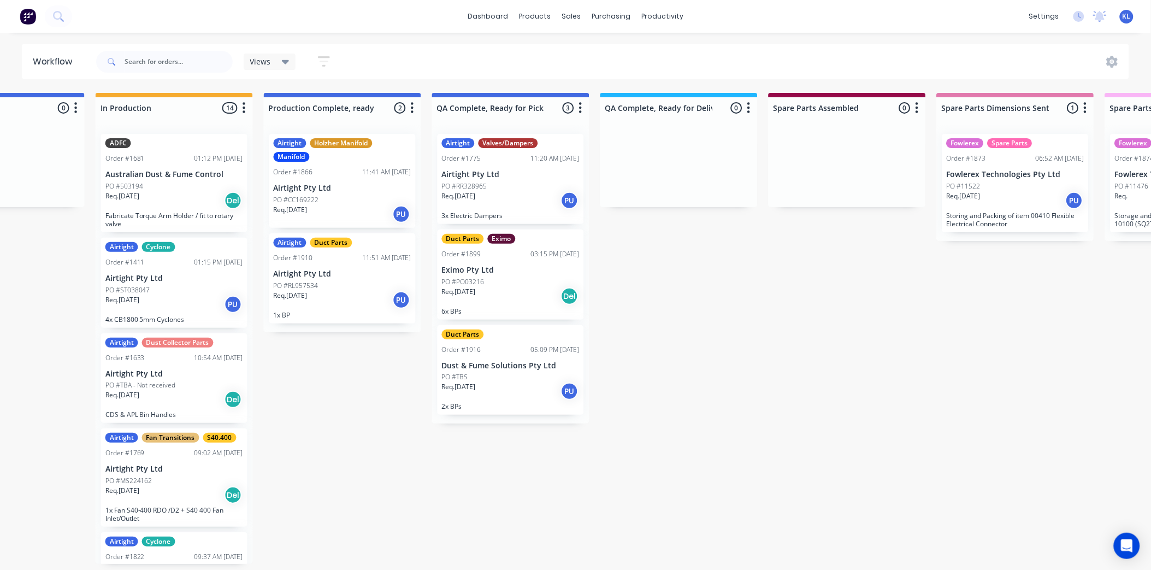
scroll to position [3, 525]
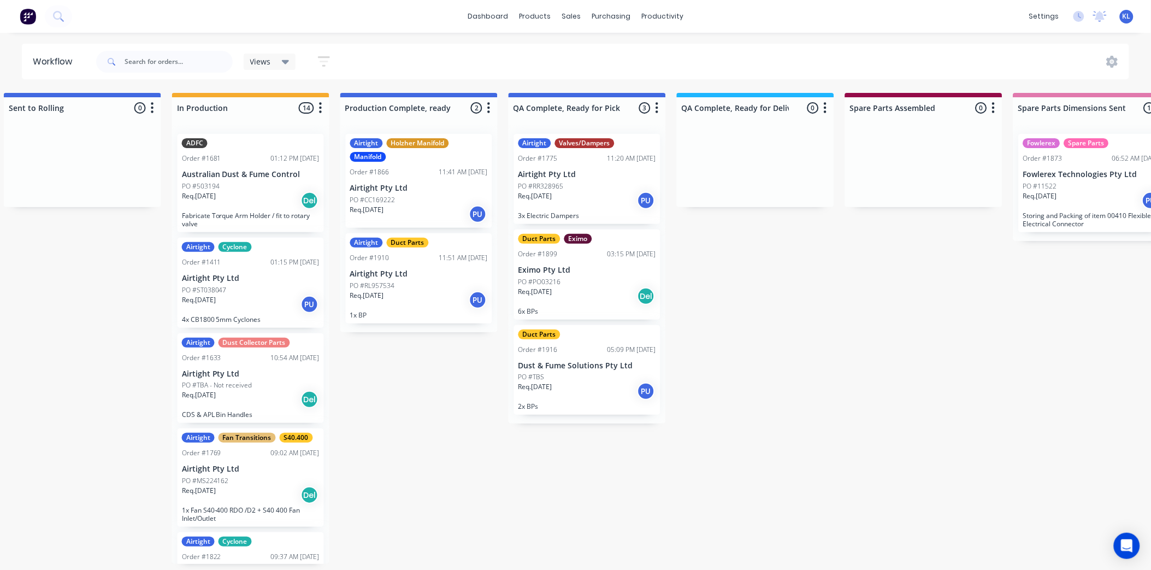
click at [564, 382] on div "Req. [DATE] PU" at bounding box center [588, 391] width 138 height 19
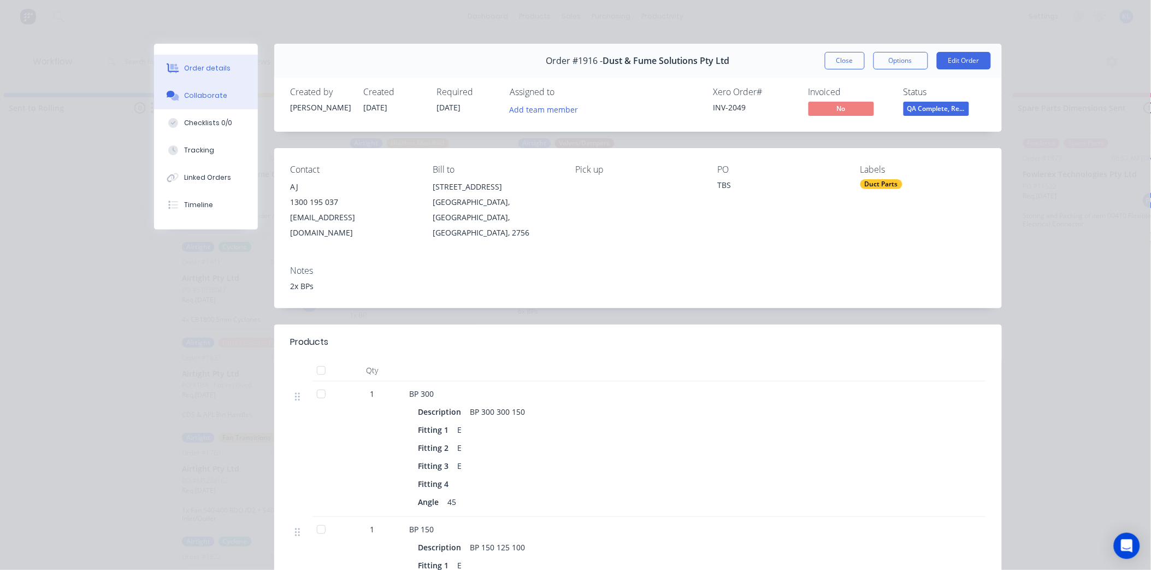
click at [172, 94] on icon at bounding box center [175, 97] width 8 height 7
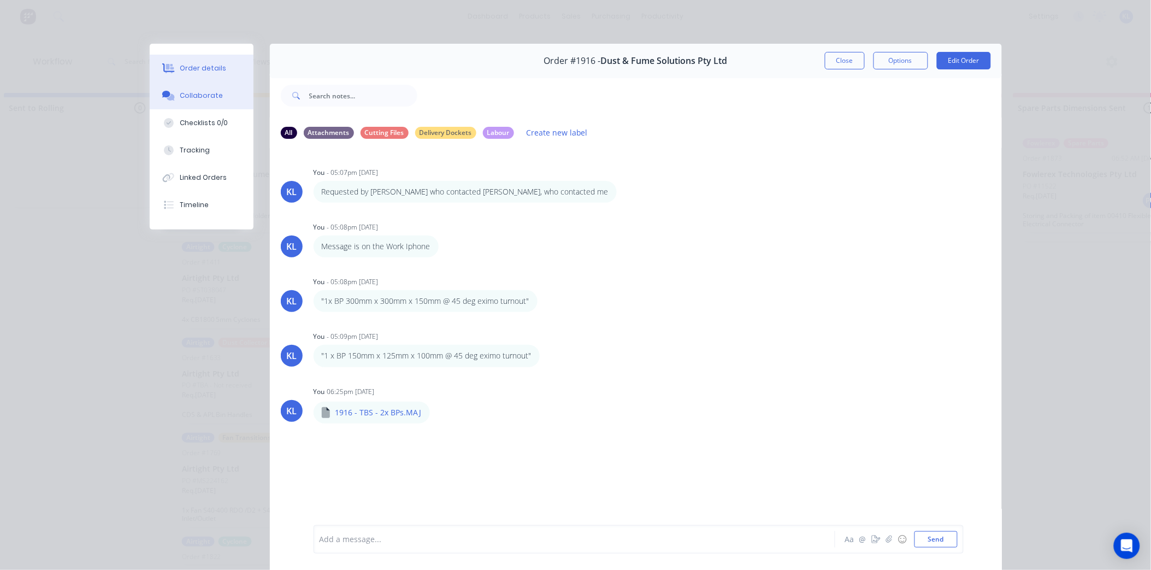
click at [199, 61] on button "Order details" at bounding box center [202, 68] width 104 height 27
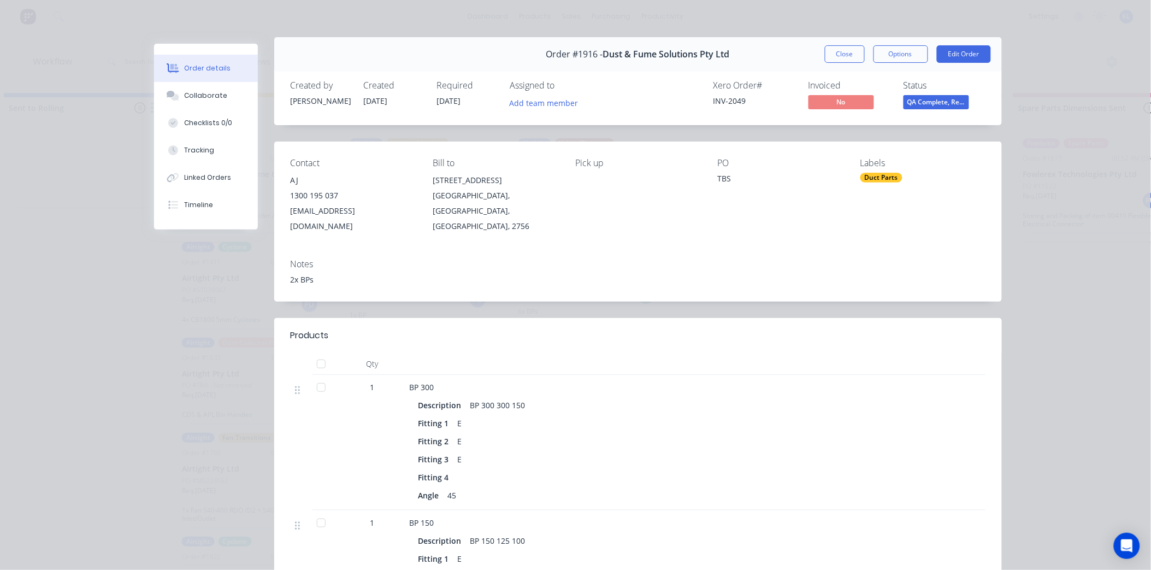
scroll to position [0, 0]
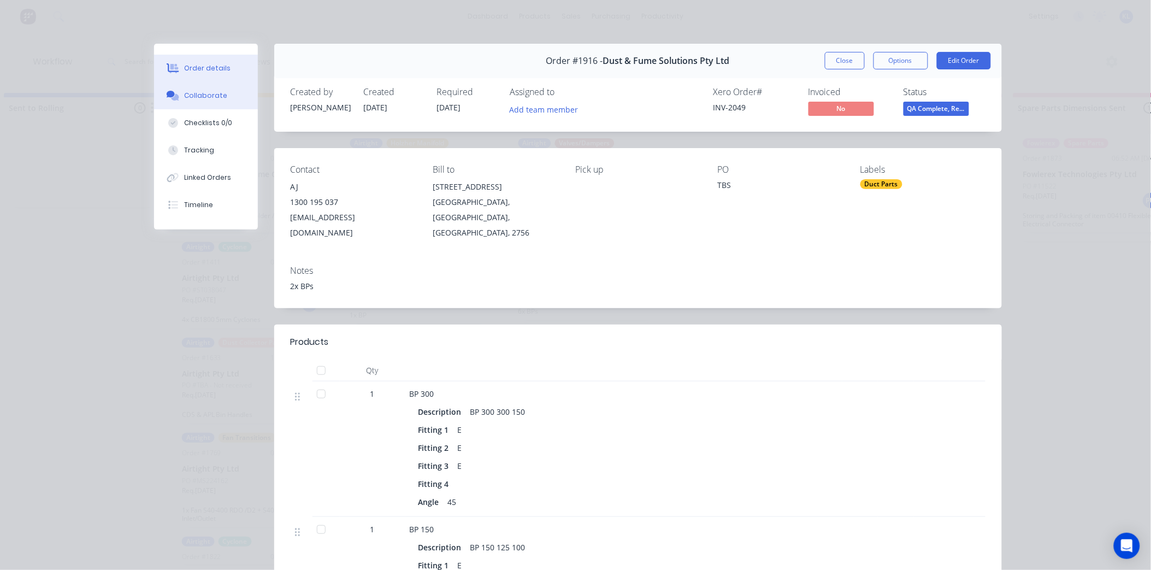
click at [216, 91] on div "Collaborate" at bounding box center [205, 96] width 43 height 10
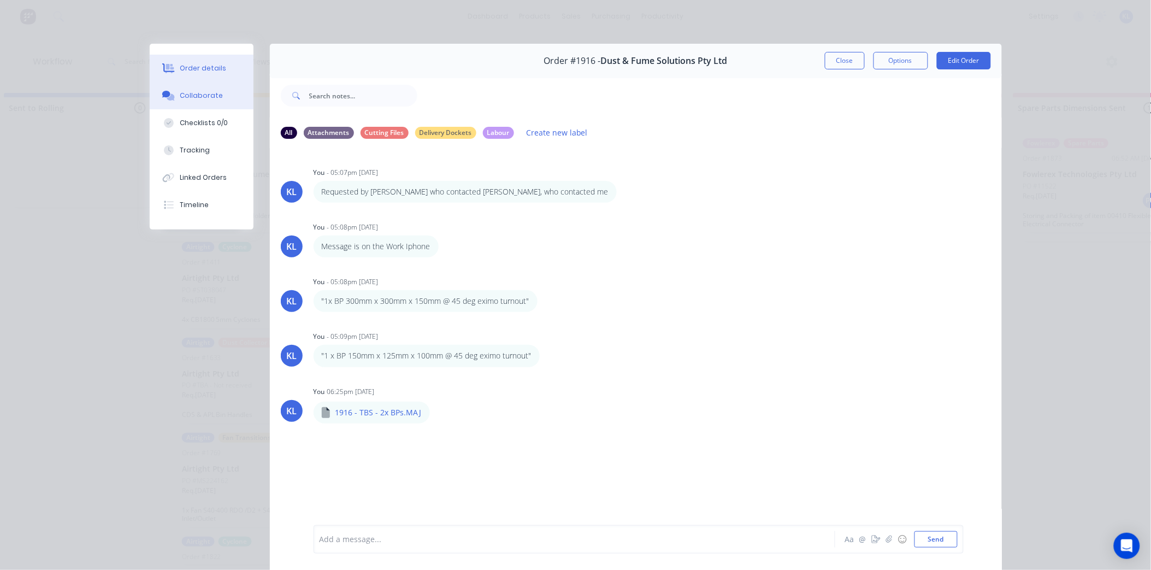
click at [181, 66] on div "Order details" at bounding box center [203, 68] width 46 height 10
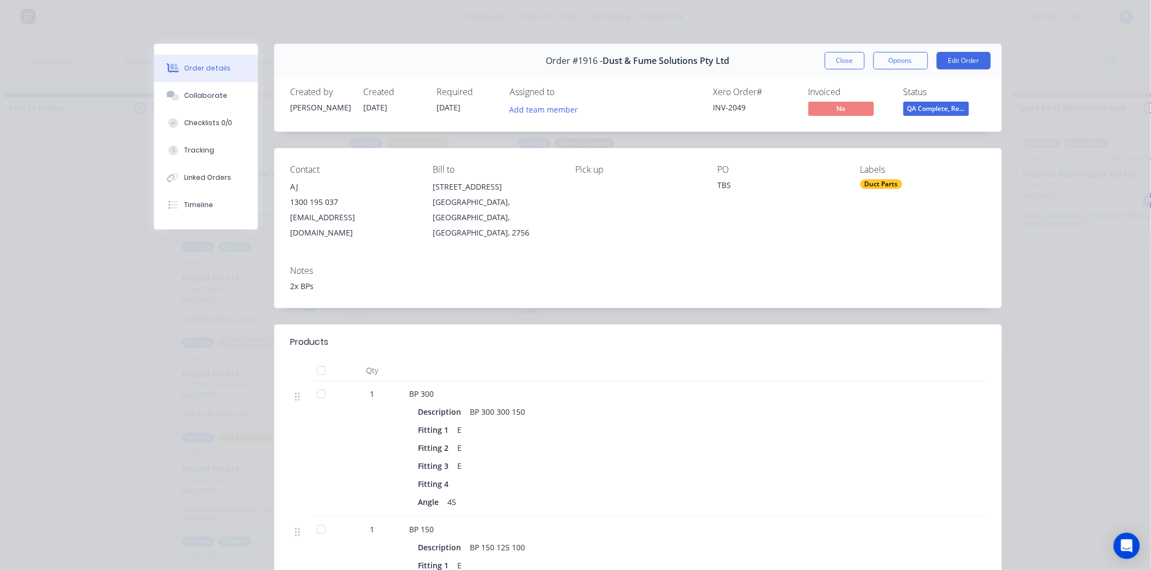
click at [921, 105] on span "QA Complete, Re..." at bounding box center [937, 109] width 66 height 14
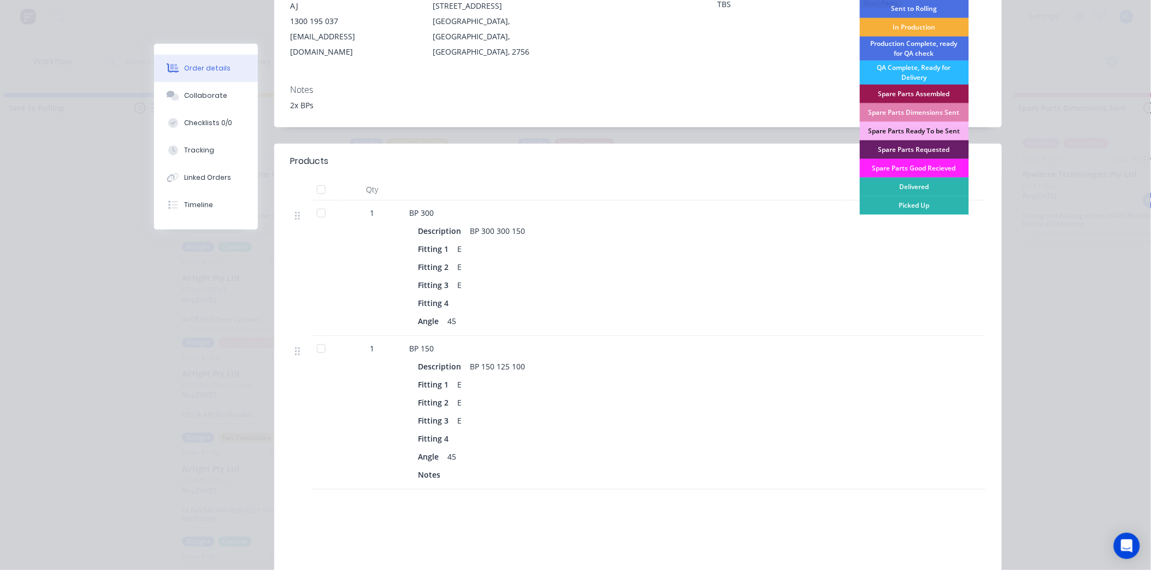
scroll to position [182, 0]
click at [929, 205] on div "Picked Up" at bounding box center [914, 204] width 109 height 19
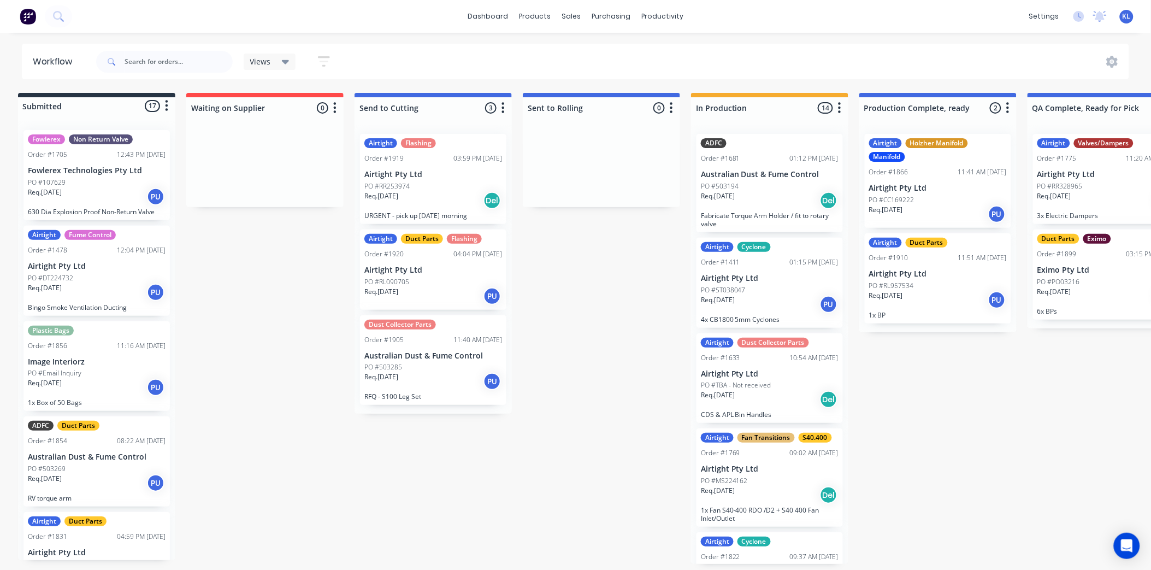
scroll to position [0, 0]
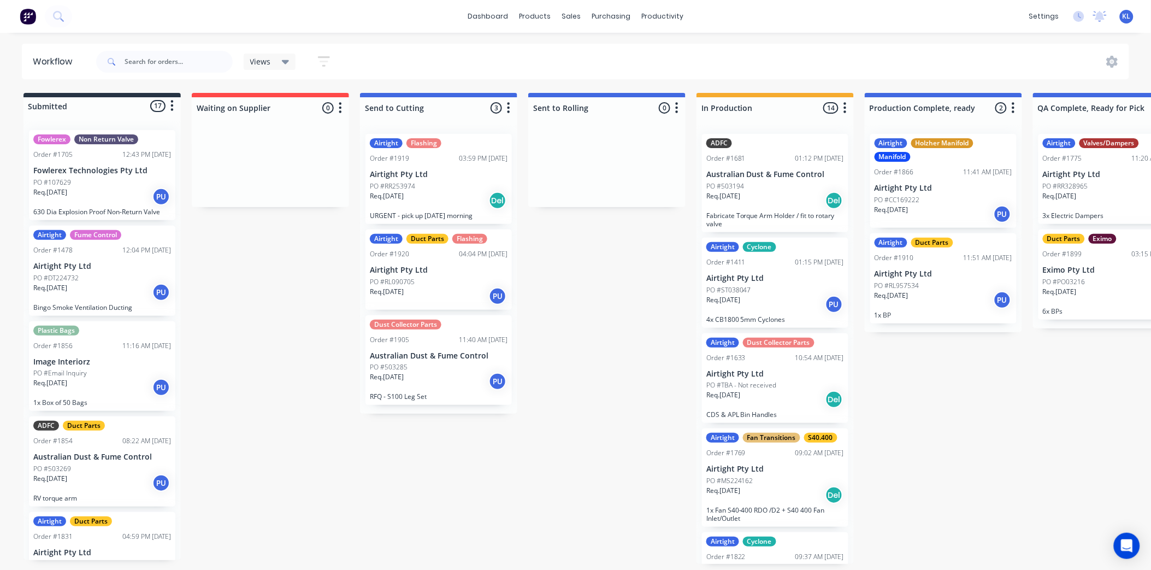
click at [459, 292] on div "Req. [DATE] PU" at bounding box center [439, 296] width 138 height 19
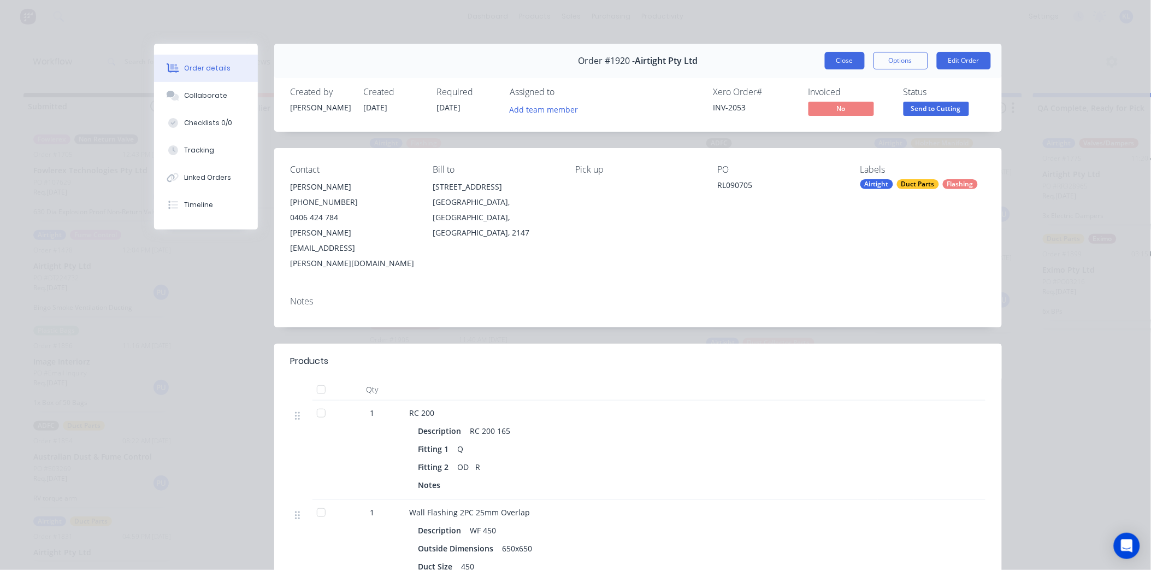
click at [827, 59] on button "Close" at bounding box center [845, 60] width 40 height 17
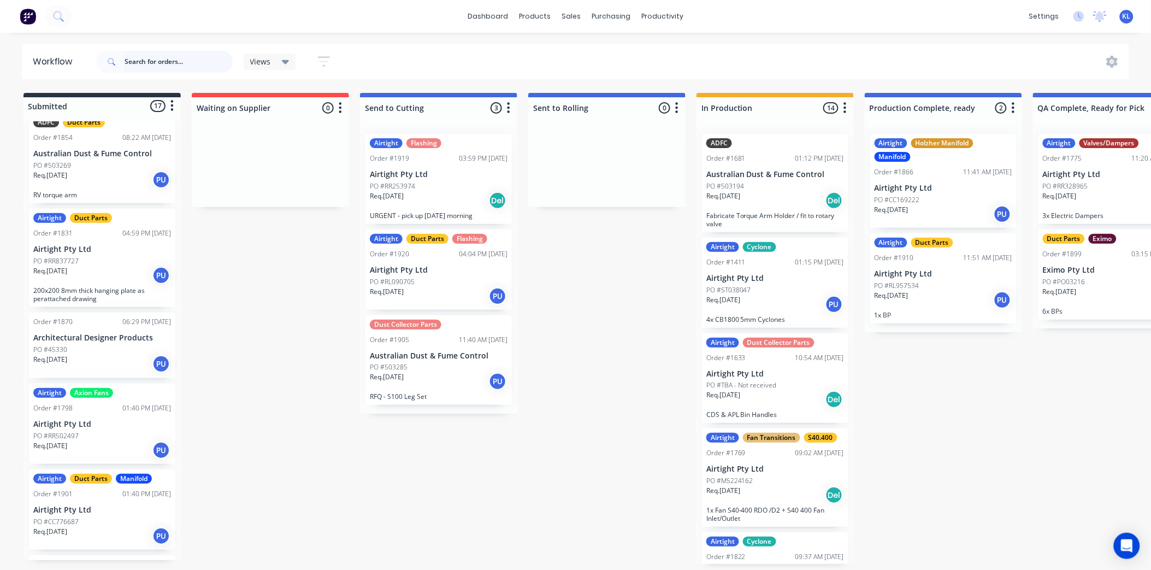
click at [182, 62] on input "text" at bounding box center [179, 62] width 108 height 22
type input "1889"
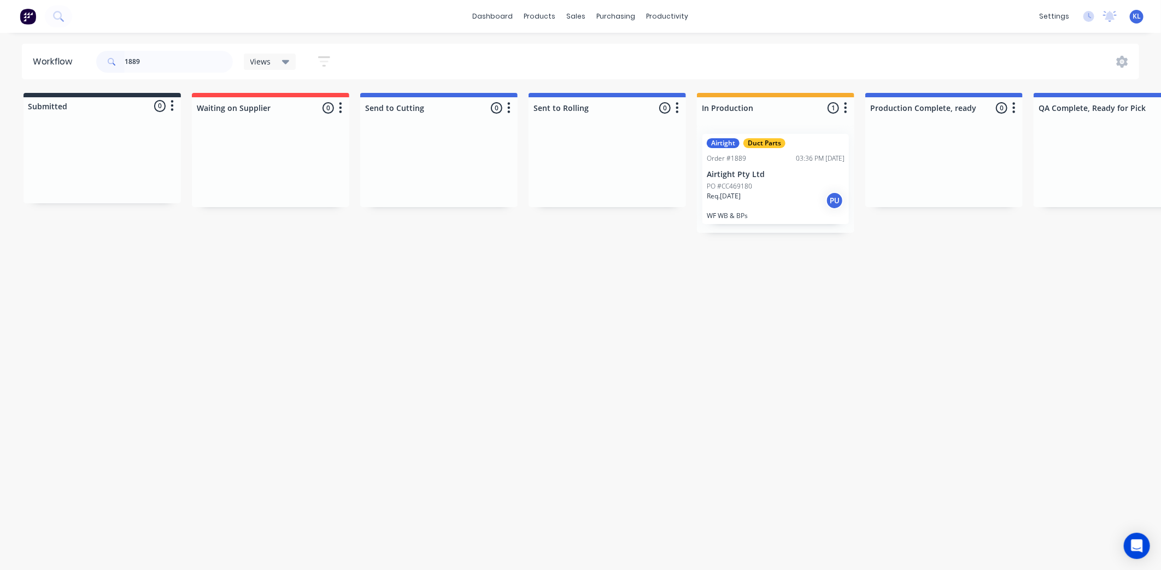
click at [778, 179] on div "Airtight Duct Parts Order #1889 03:36 PM [DATE] Airtight Pty Ltd PO #CC469180 R…" at bounding box center [775, 179] width 146 height 90
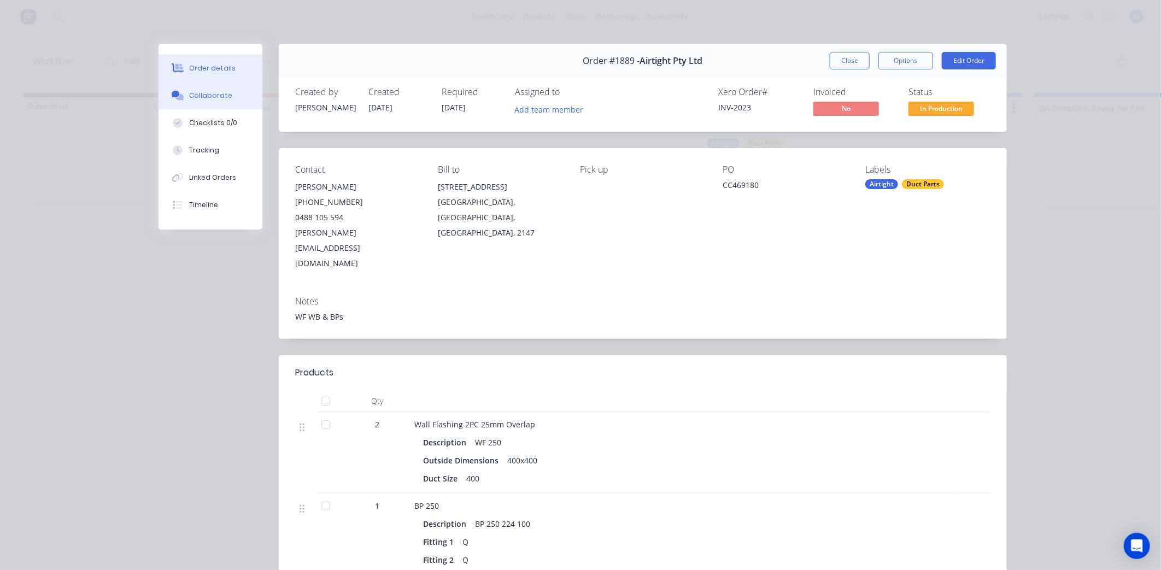
click at [216, 98] on div "Collaborate" at bounding box center [210, 96] width 43 height 10
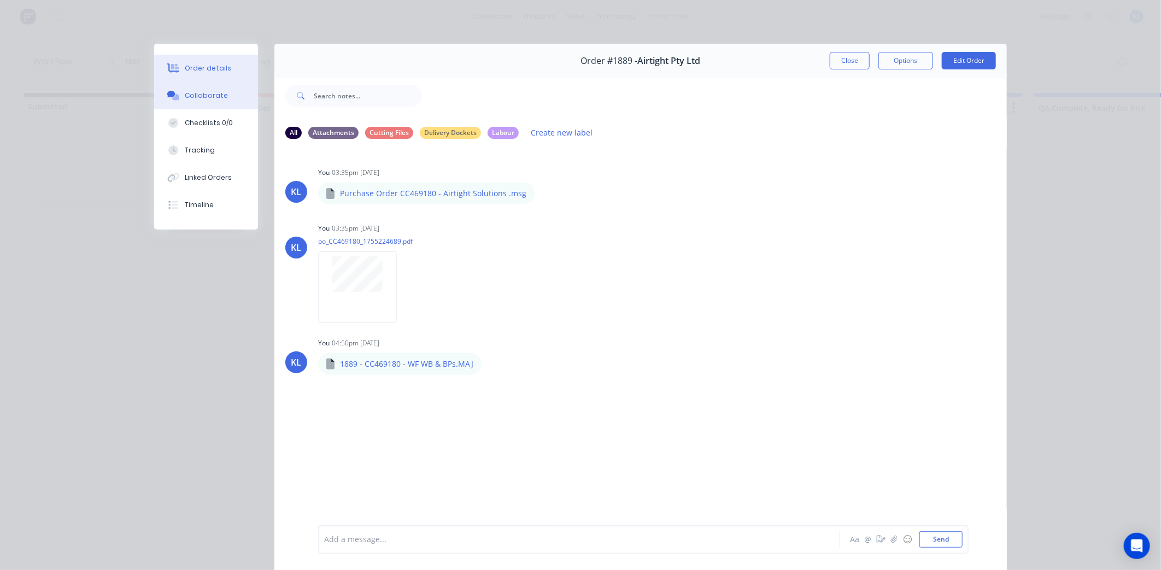
click at [178, 64] on button "Order details" at bounding box center [206, 68] width 104 height 27
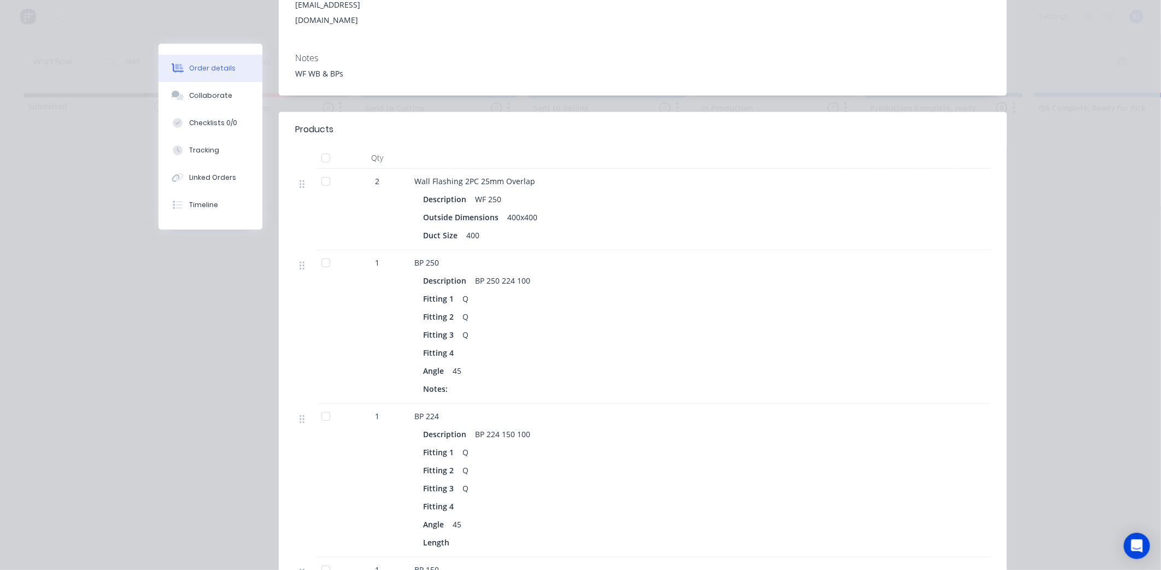
scroll to position [121, 0]
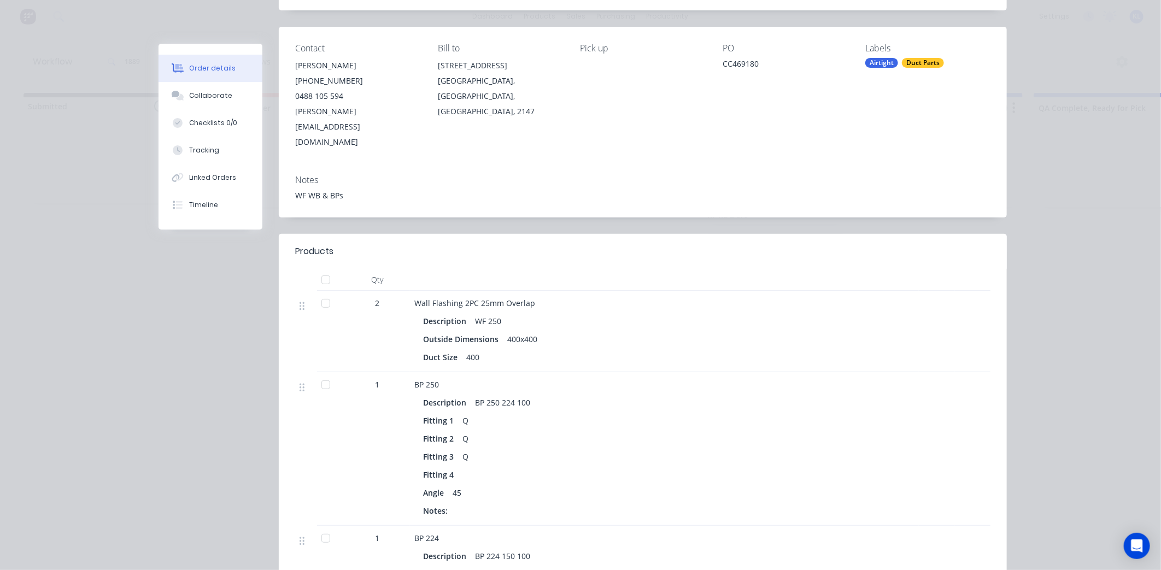
click at [320, 292] on div at bounding box center [326, 303] width 22 height 22
click at [321, 374] on div at bounding box center [326, 385] width 22 height 22
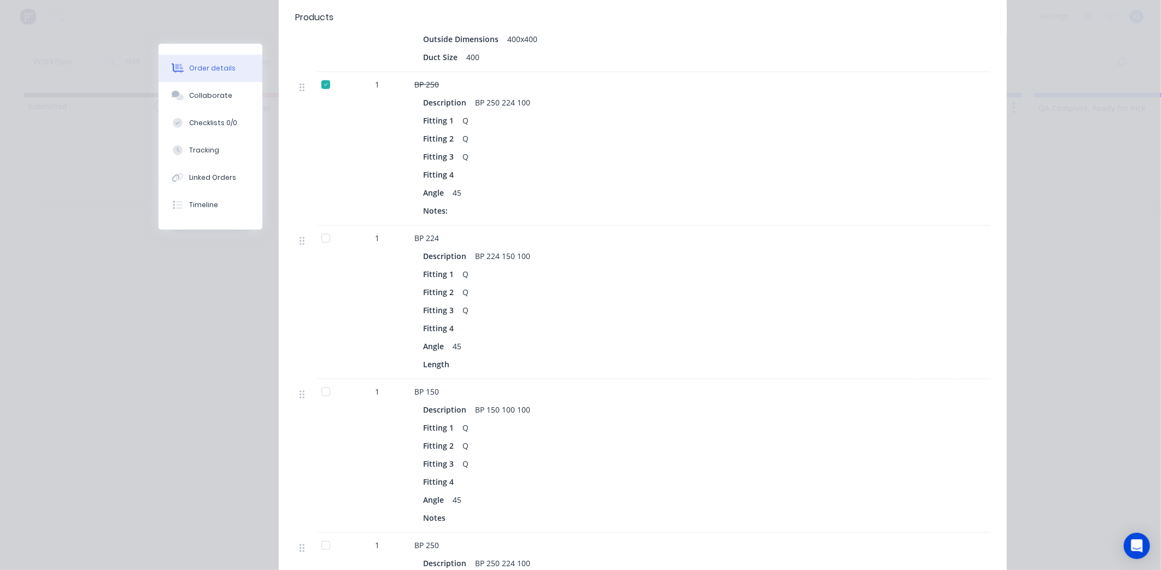
scroll to position [425, 0]
click at [320, 224] on div at bounding box center [326, 235] width 22 height 22
click at [319, 378] on div at bounding box center [326, 389] width 22 height 22
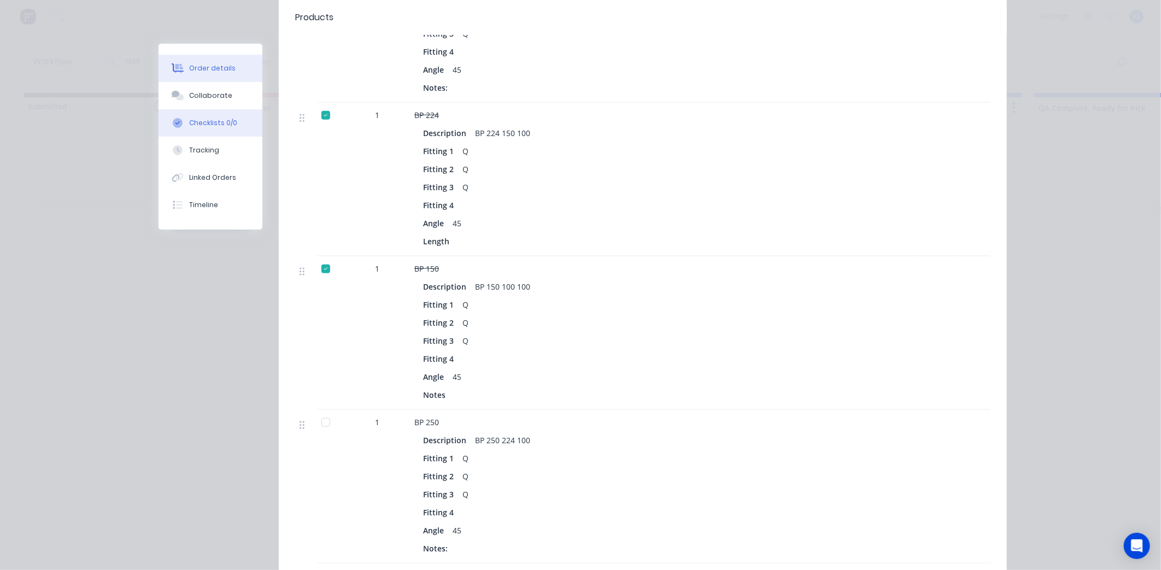
scroll to position [485, 0]
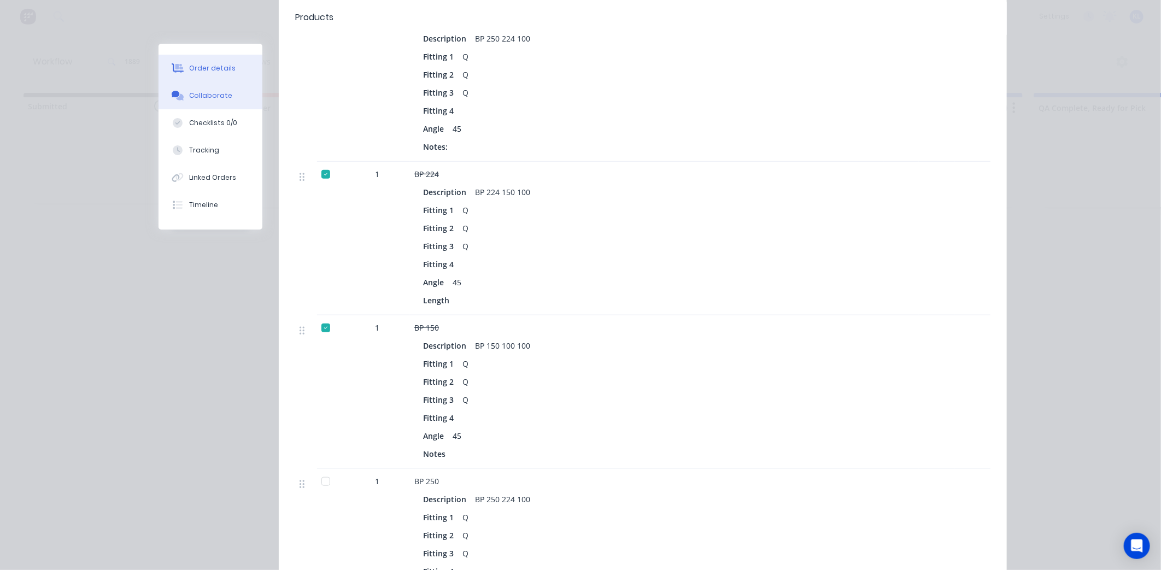
click at [205, 92] on div "Collaborate" at bounding box center [210, 96] width 43 height 10
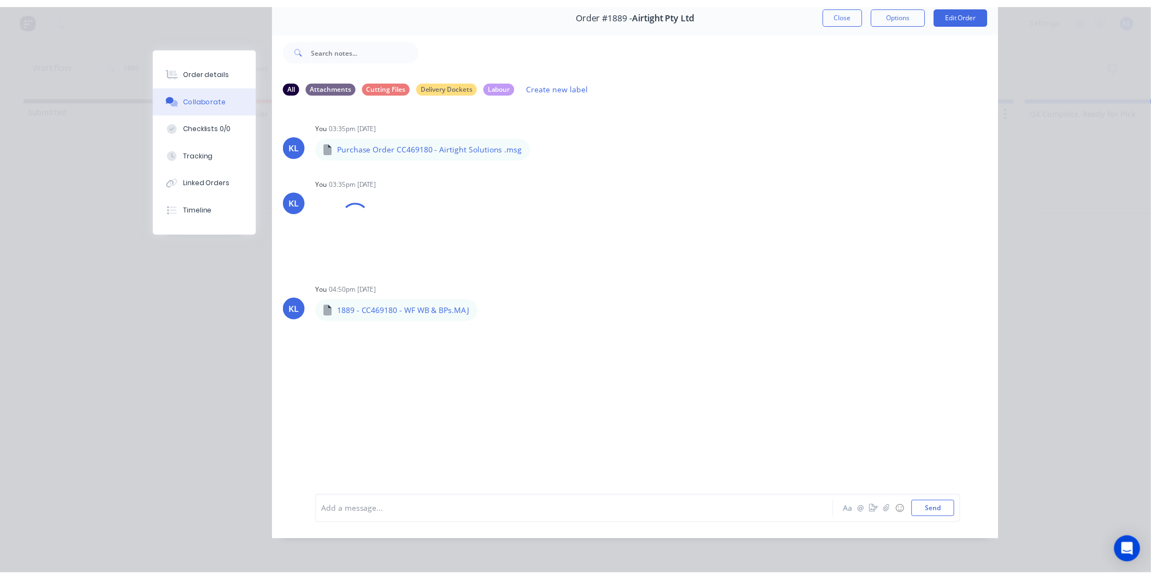
scroll to position [0, 0]
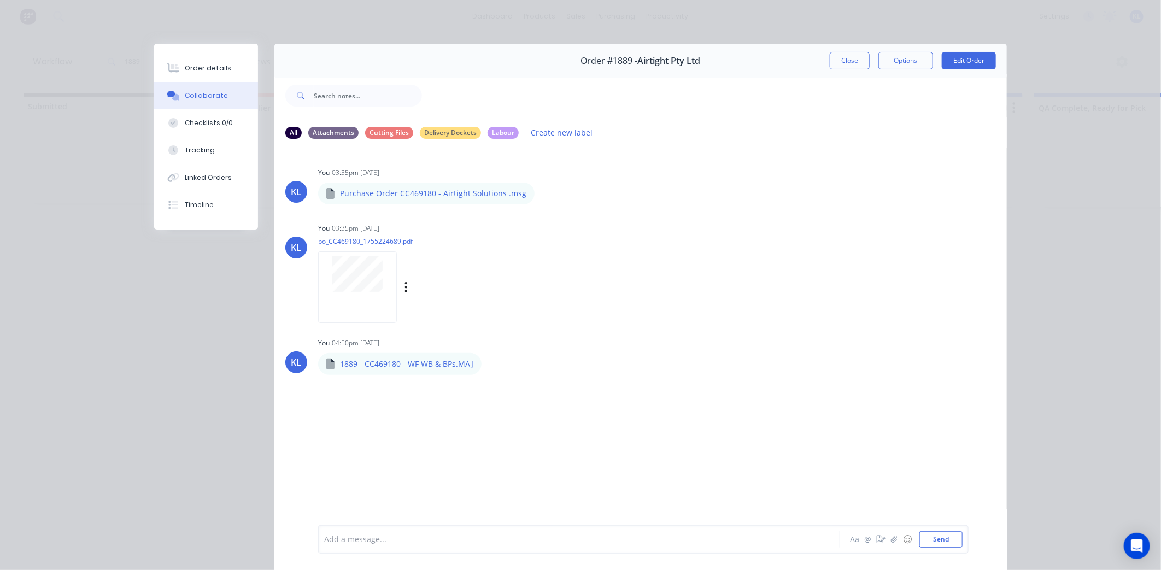
drag, startPoint x: 365, startPoint y: 244, endPoint x: 363, endPoint y: 253, distance: 8.9
click at [363, 253] on div "po_CC469180_1755224689.pdf Labels Download Delete" at bounding box center [418, 278] width 201 height 82
click at [203, 61] on button "Order details" at bounding box center [206, 68] width 104 height 27
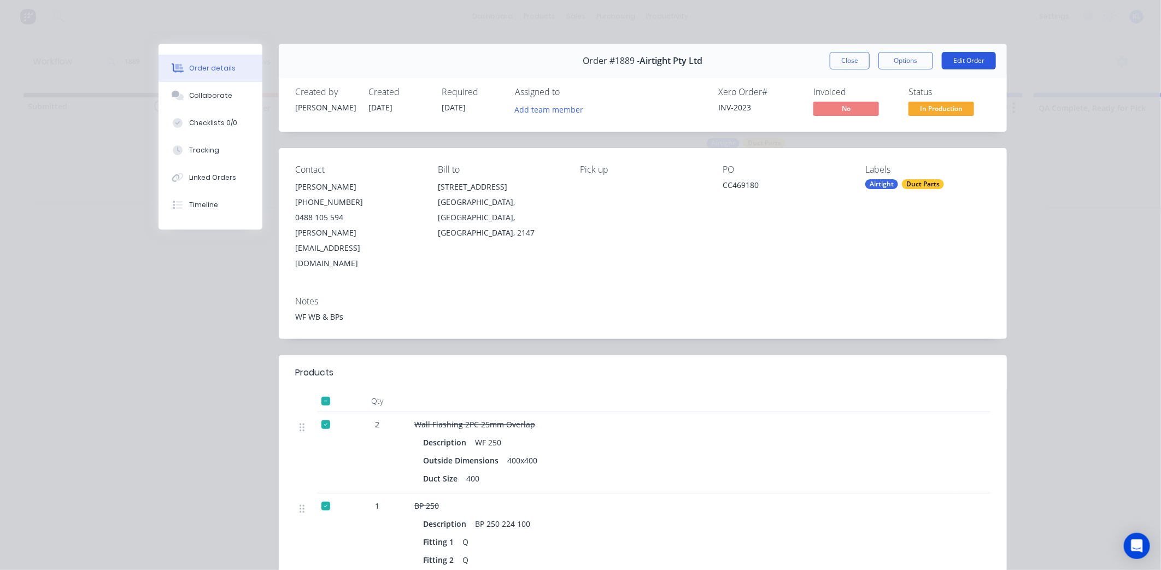
click at [959, 58] on button "Edit Order" at bounding box center [968, 60] width 54 height 17
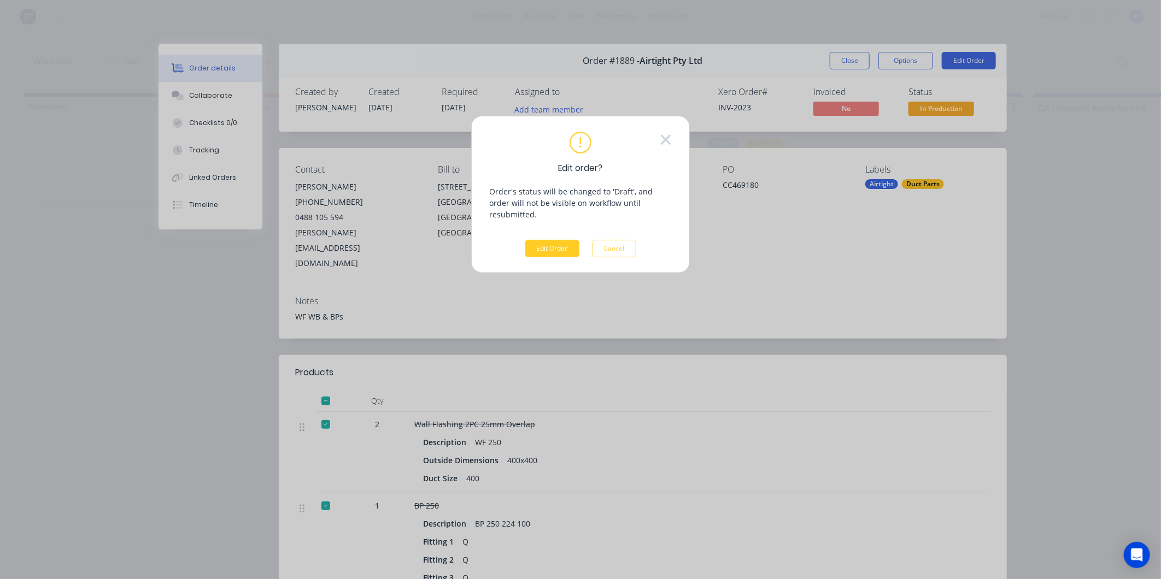
click at [542, 240] on button "Edit Order" at bounding box center [552, 248] width 54 height 17
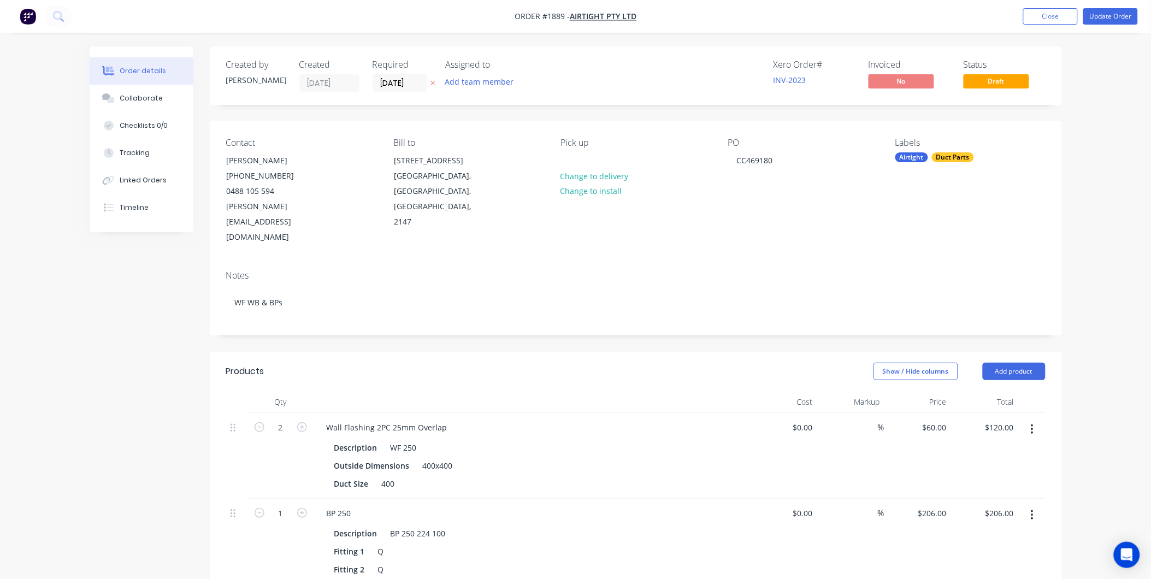
click at [985, 79] on span "Draft" at bounding box center [997, 81] width 66 height 14
click at [1015, 363] on button "Add product" at bounding box center [1014, 371] width 63 height 17
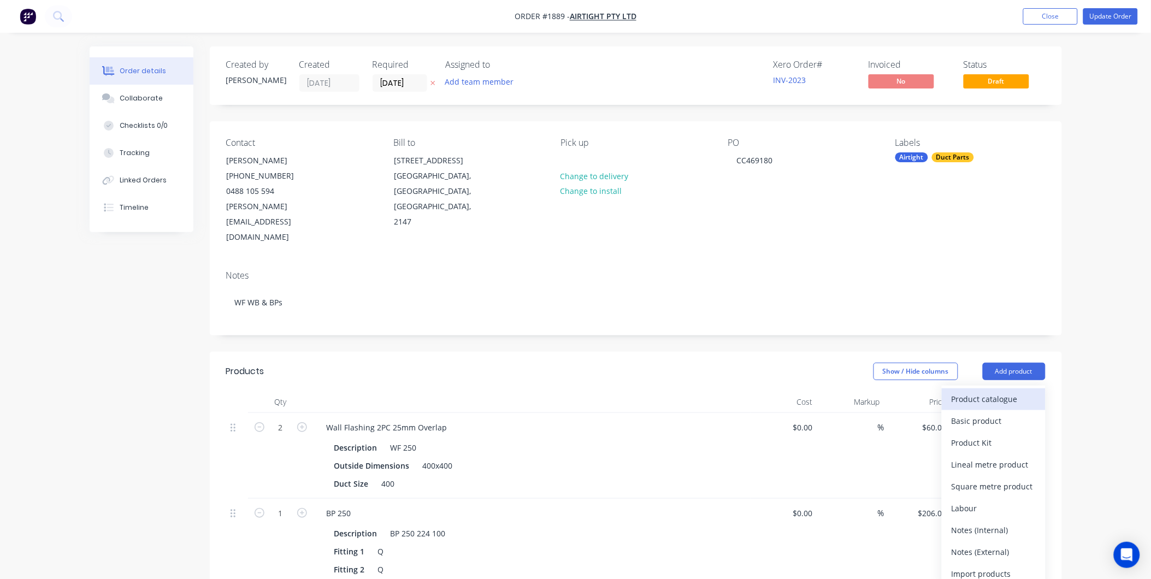
click at [968, 391] on div "Product catalogue" at bounding box center [994, 399] width 84 height 16
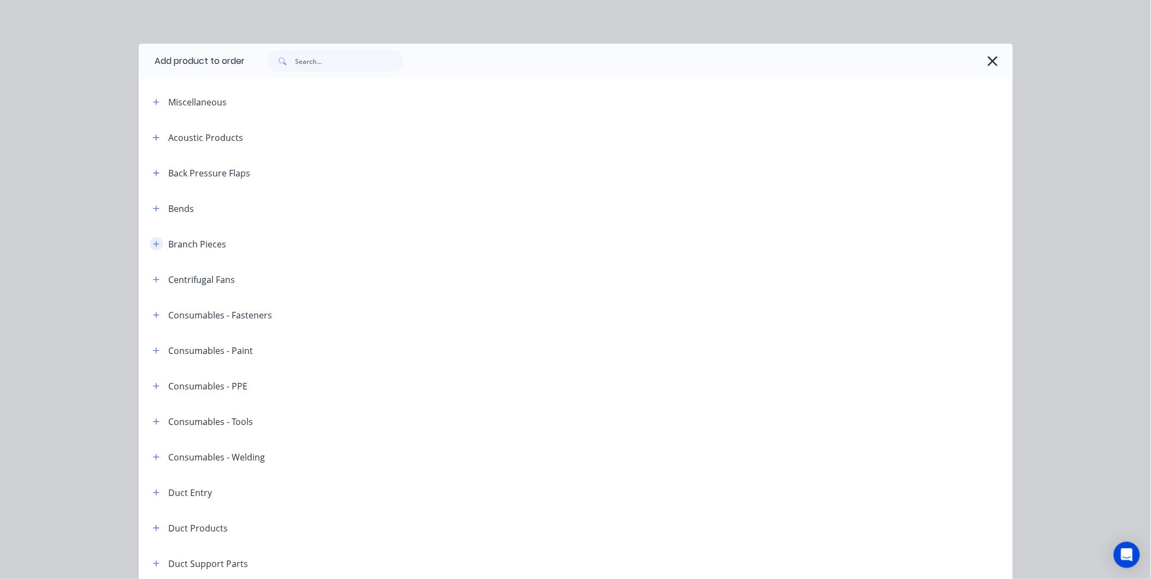
click at [153, 243] on icon "button" at bounding box center [156, 244] width 7 height 8
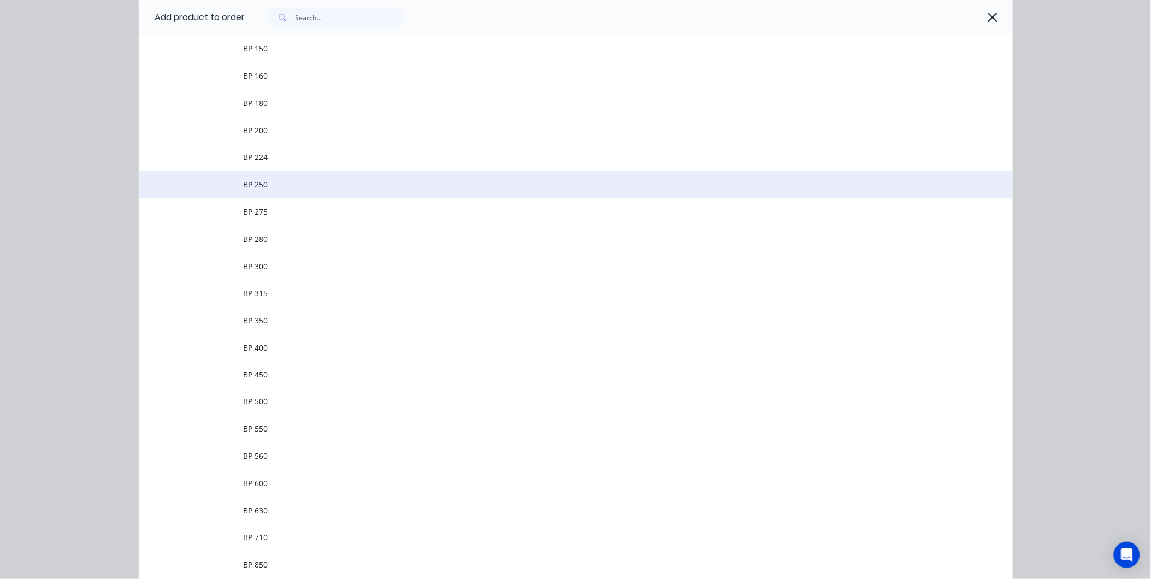
scroll to position [364, 0]
click at [275, 190] on td "BP 250" at bounding box center [628, 183] width 769 height 27
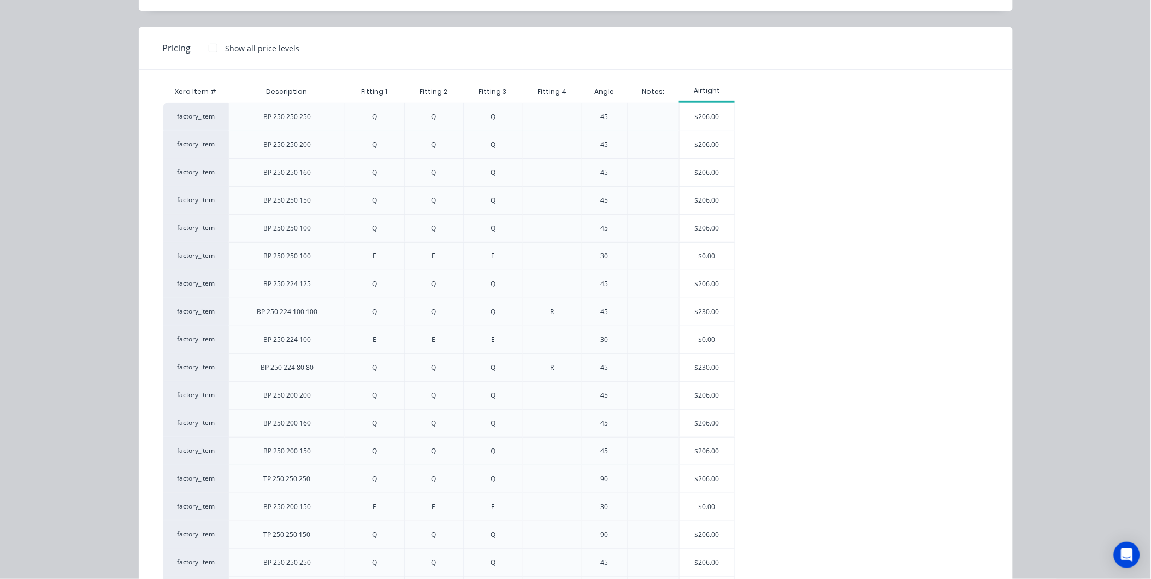
scroll to position [19, 0]
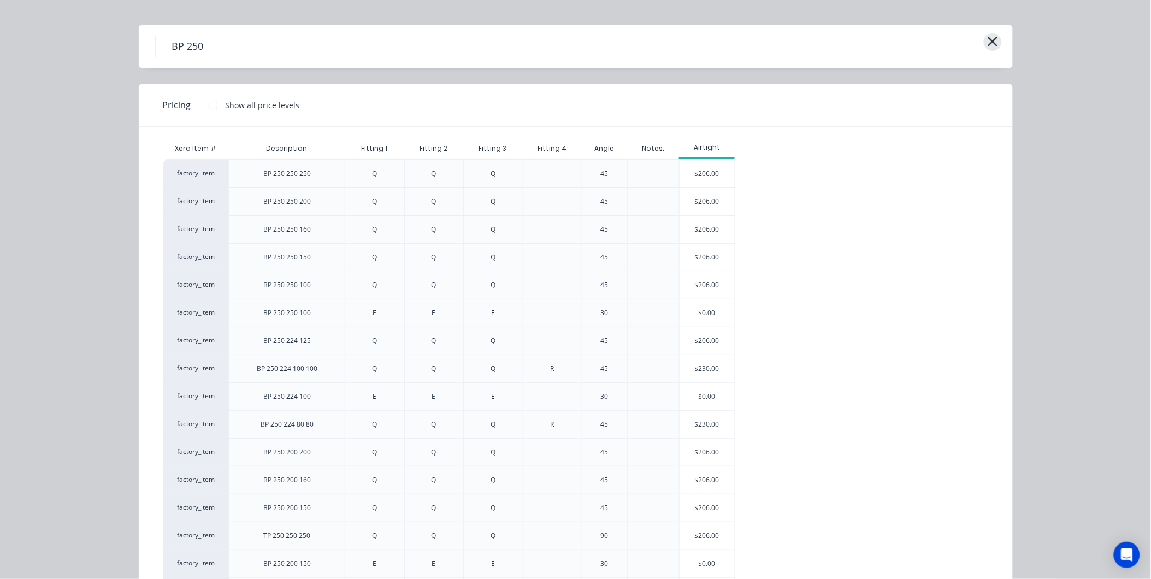
click at [989, 40] on icon "button" at bounding box center [993, 42] width 10 height 10
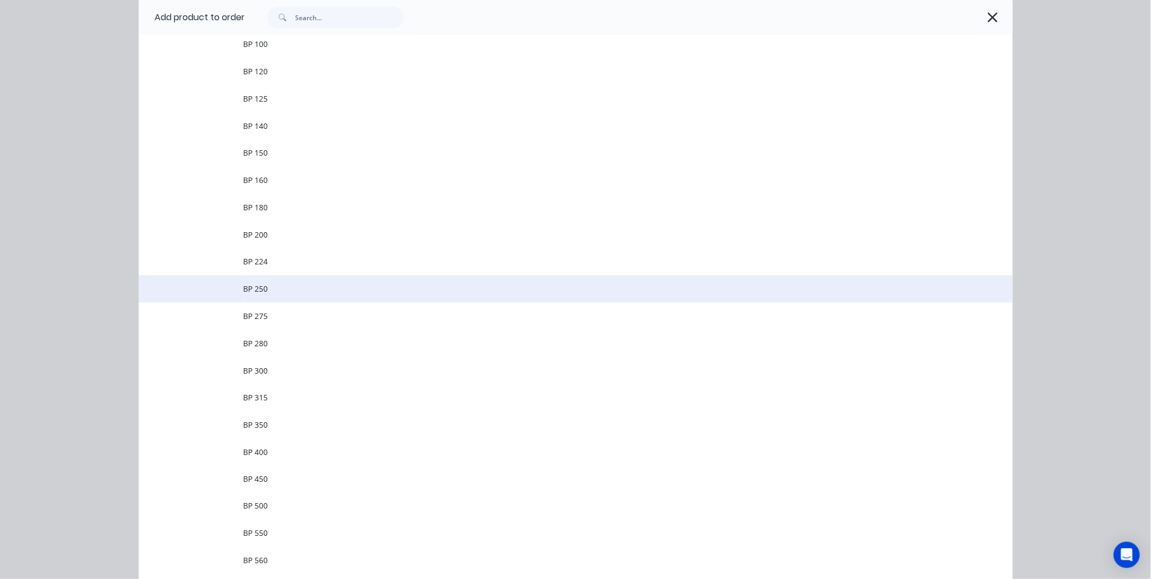
scroll to position [287, 0]
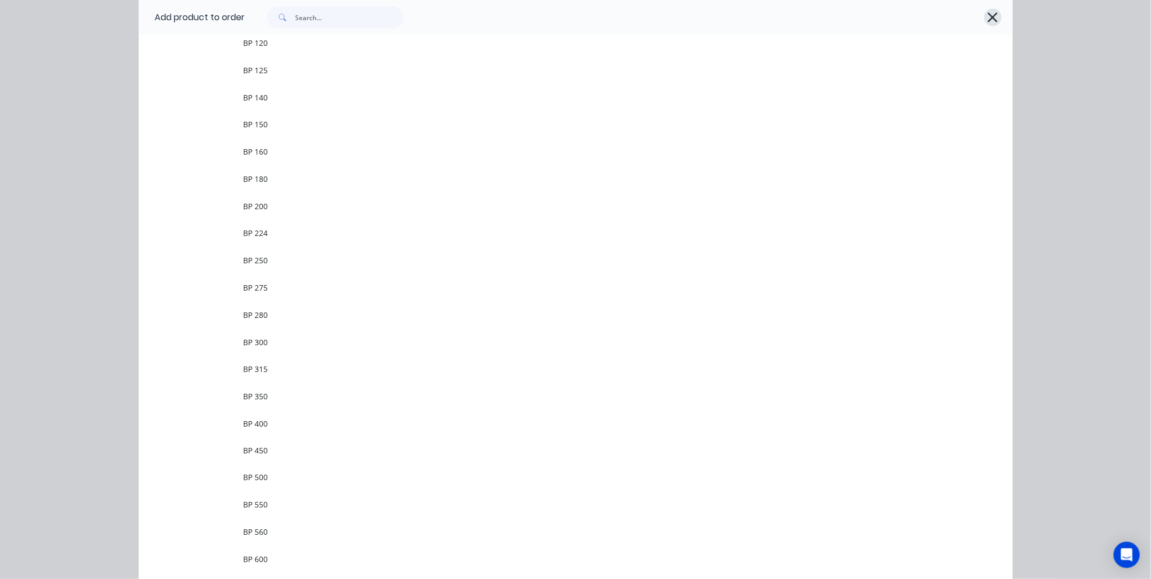
click at [991, 14] on icon "button" at bounding box center [993, 18] width 10 height 10
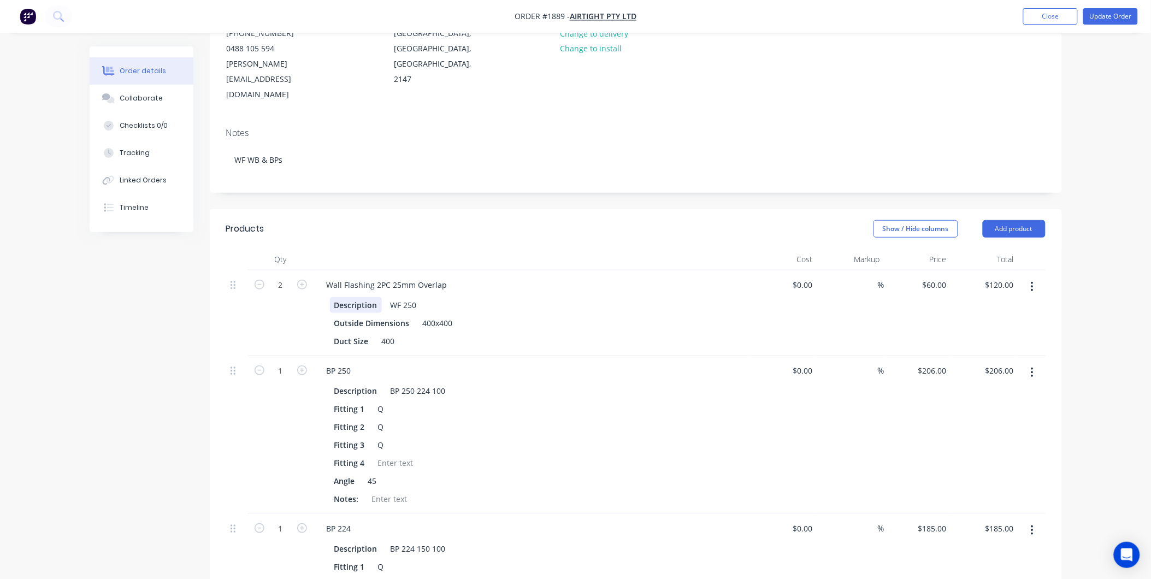
scroll to position [61, 0]
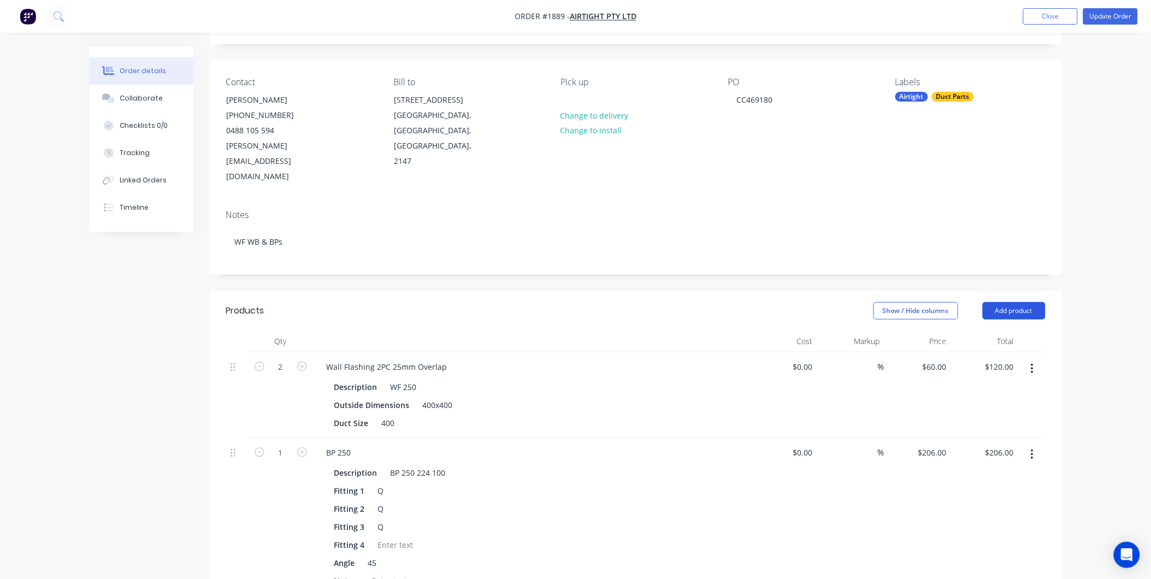
click at [1000, 302] on button "Add product" at bounding box center [1014, 310] width 63 height 17
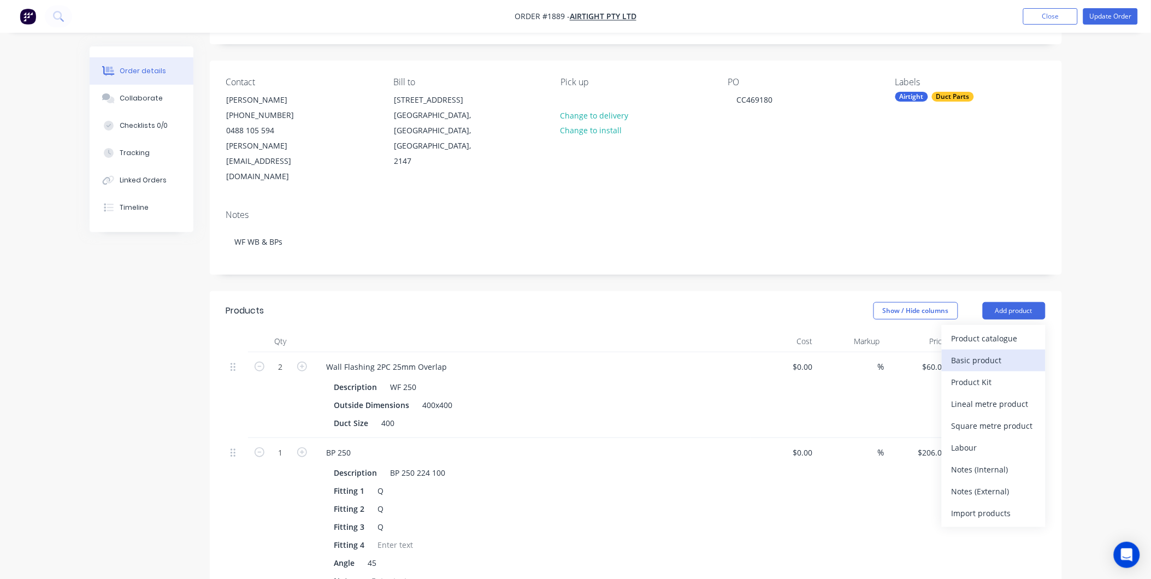
click at [986, 352] on div "Basic product" at bounding box center [994, 360] width 84 height 16
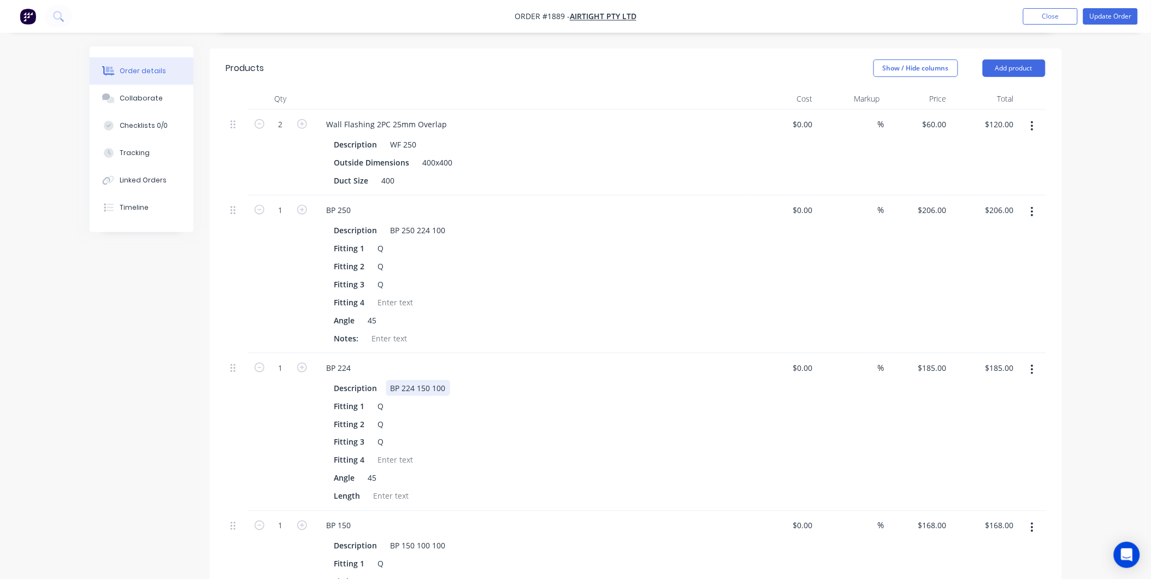
drag, startPoint x: 485, startPoint y: 347, endPoint x: 483, endPoint y: 354, distance: 7.4
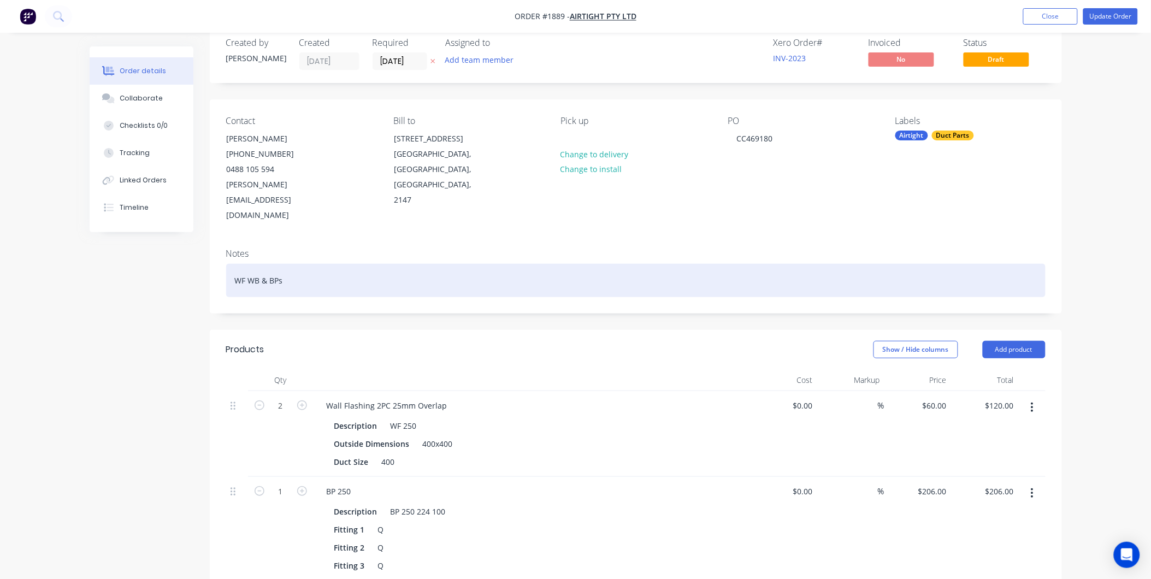
scroll to position [0, 0]
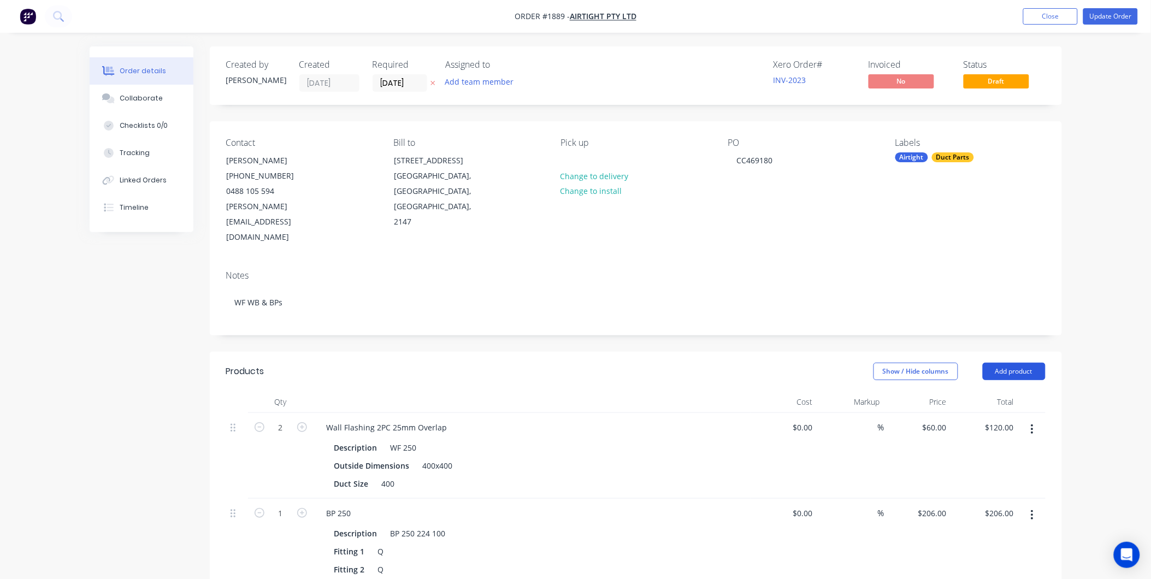
click at [1022, 363] on button "Add product" at bounding box center [1014, 371] width 63 height 17
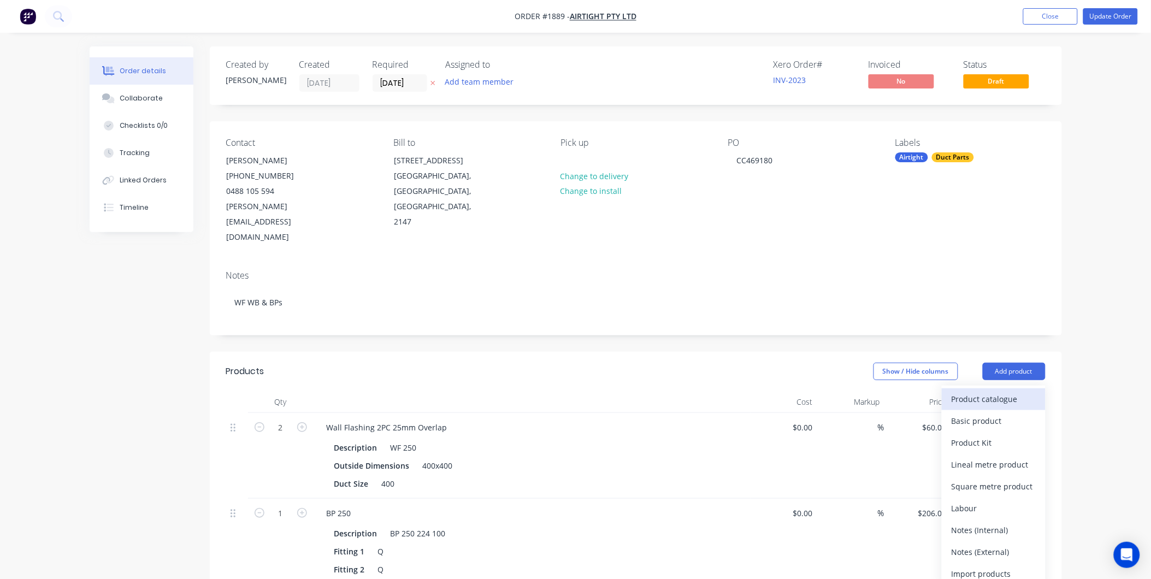
click at [990, 391] on div "Product catalogue" at bounding box center [994, 399] width 84 height 16
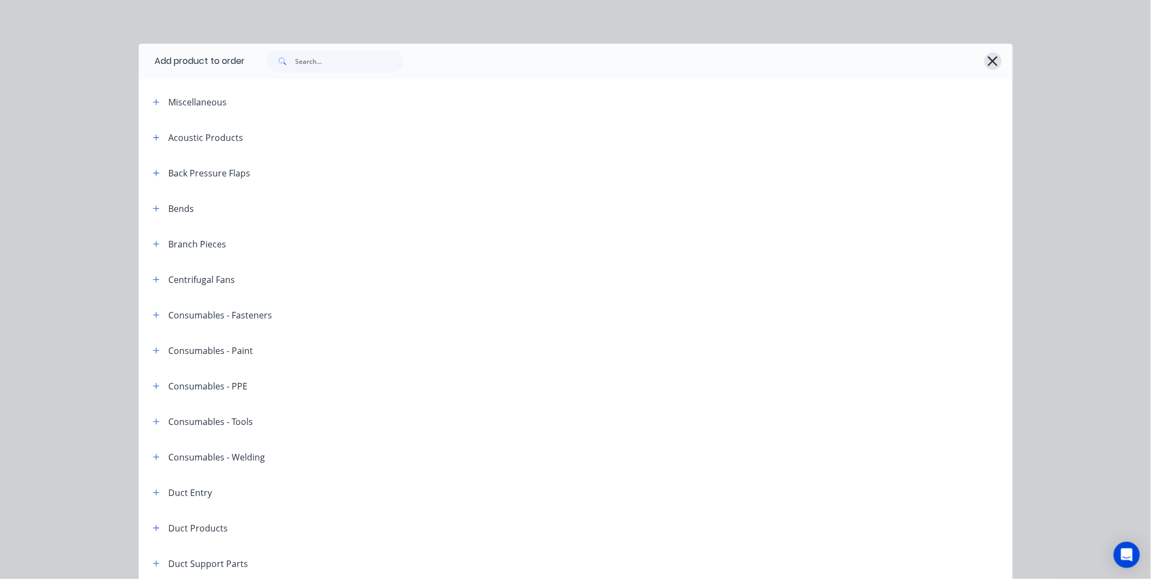
click at [985, 58] on button "button" at bounding box center [993, 60] width 17 height 17
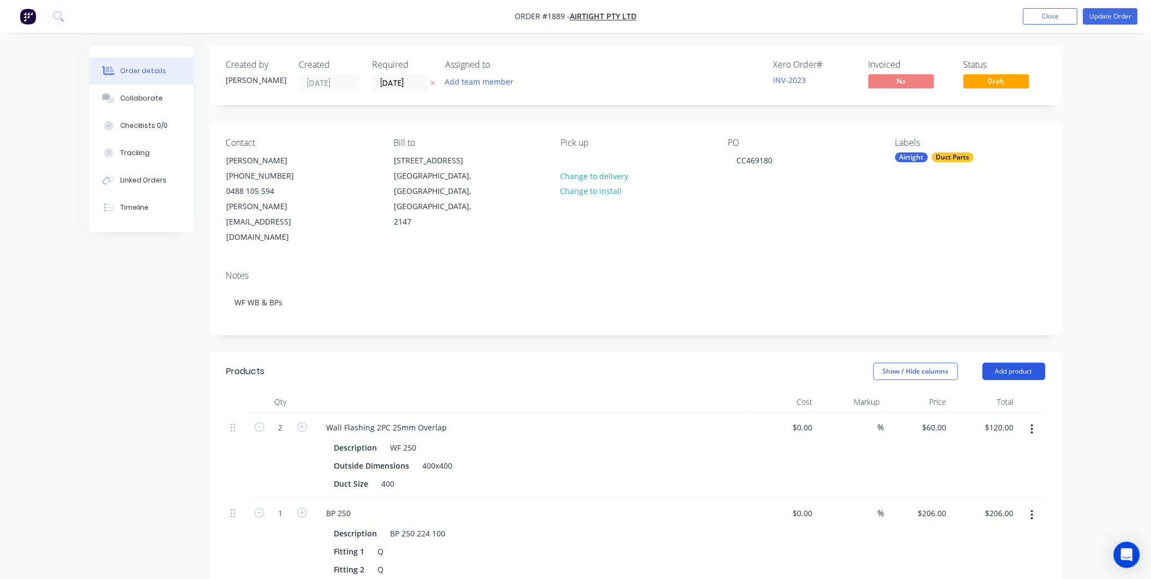
click at [1004, 363] on button "Add product" at bounding box center [1014, 371] width 63 height 17
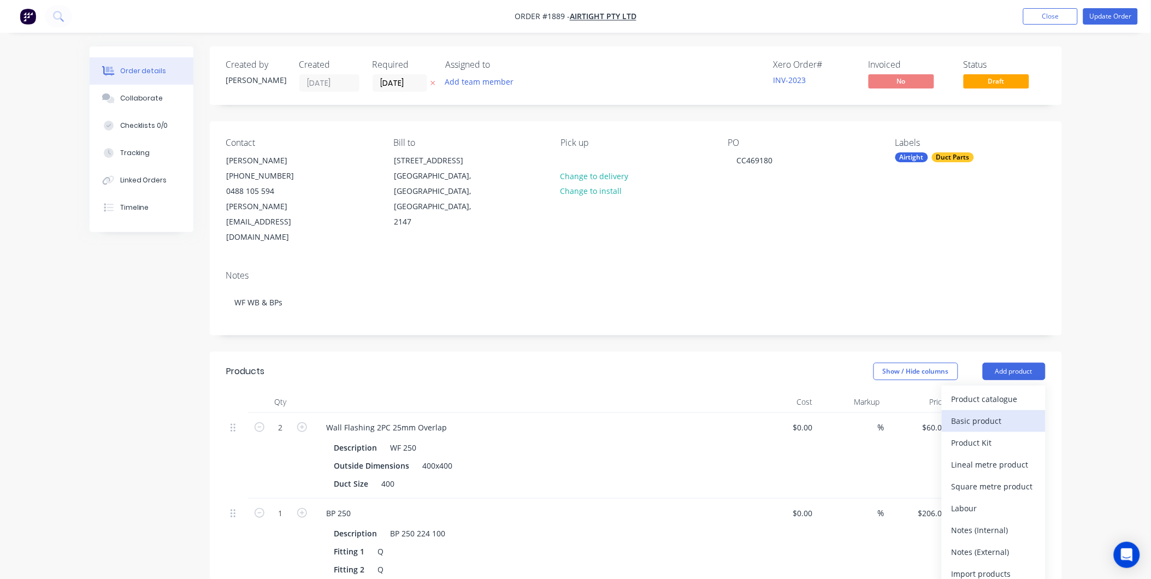
click at [989, 413] on div "Basic product" at bounding box center [994, 421] width 84 height 16
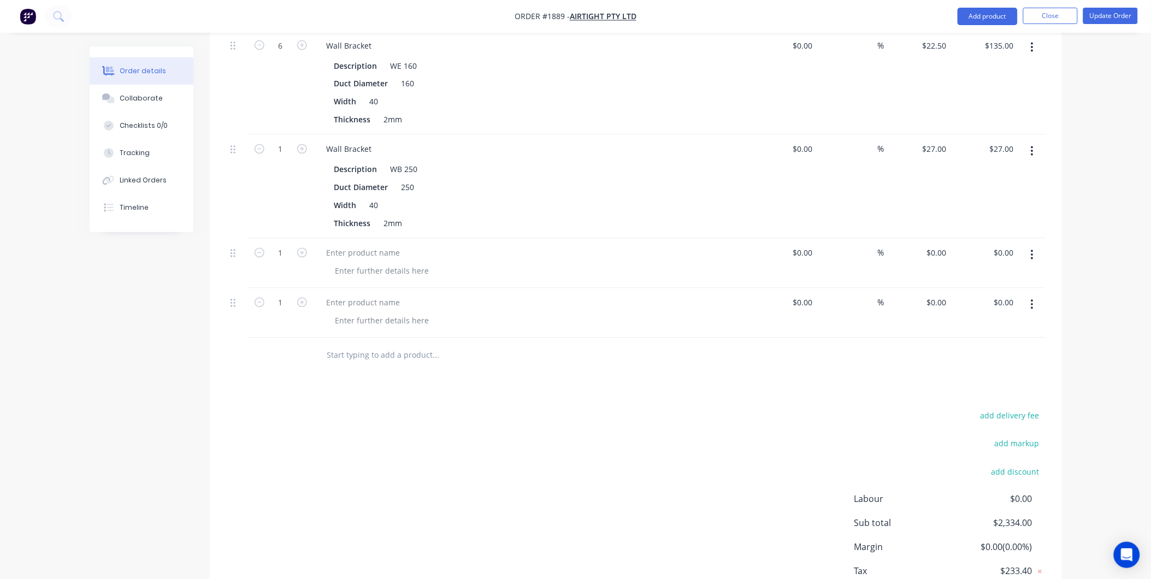
scroll to position [2186, 0]
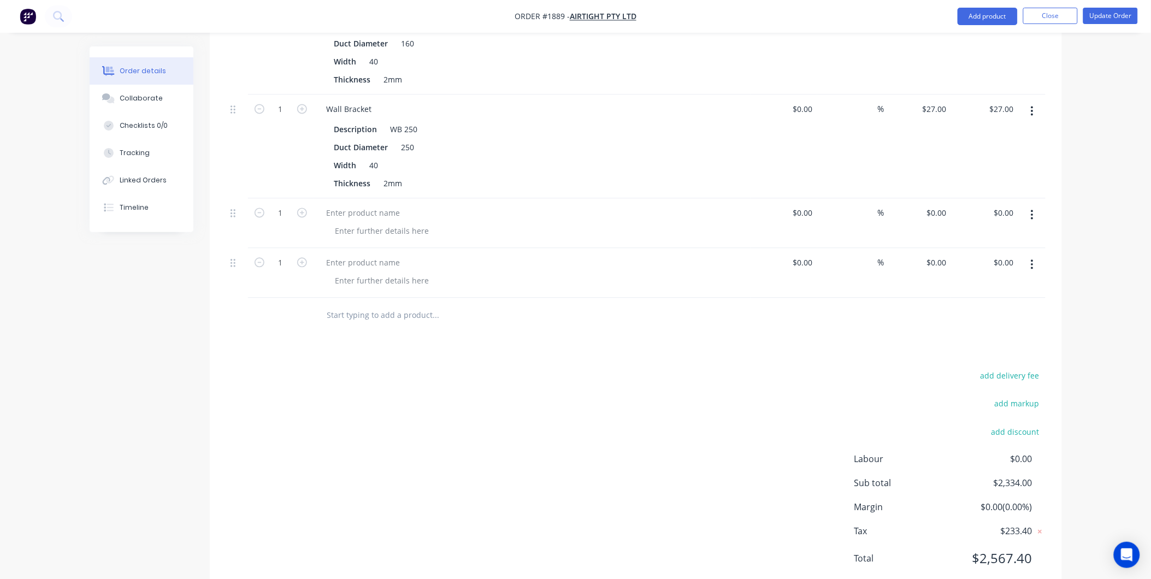
click at [1035, 255] on button "button" at bounding box center [1033, 265] width 26 height 20
click at [969, 351] on div "Delete" at bounding box center [994, 359] width 84 height 16
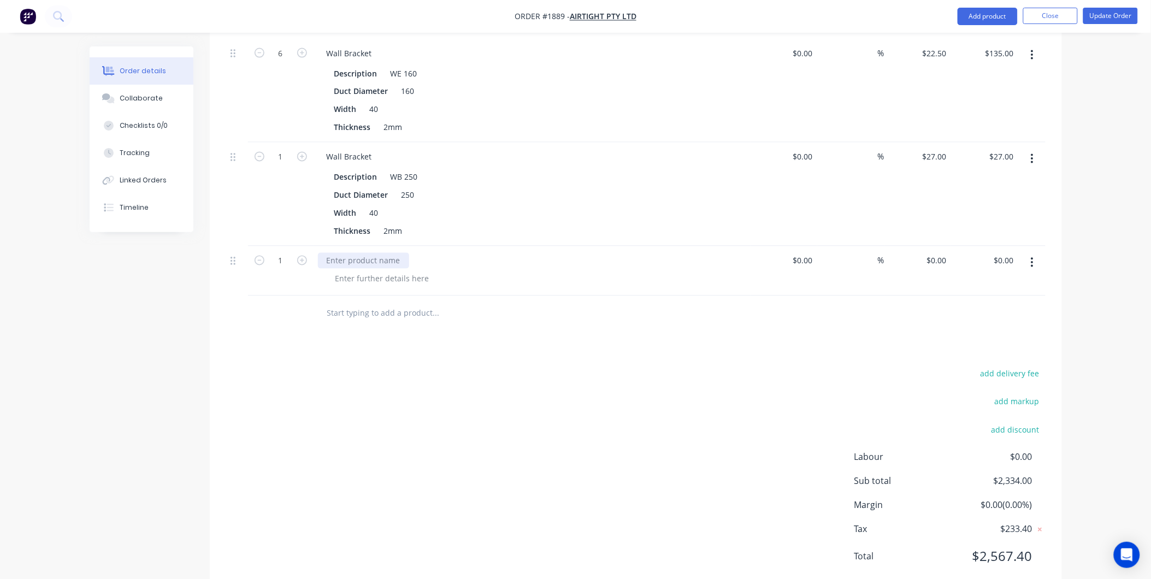
click at [364, 253] on div at bounding box center [363, 261] width 91 height 16
click at [363, 271] on div at bounding box center [382, 279] width 111 height 16
click at [364, 271] on div at bounding box center [382, 279] width 111 height 16
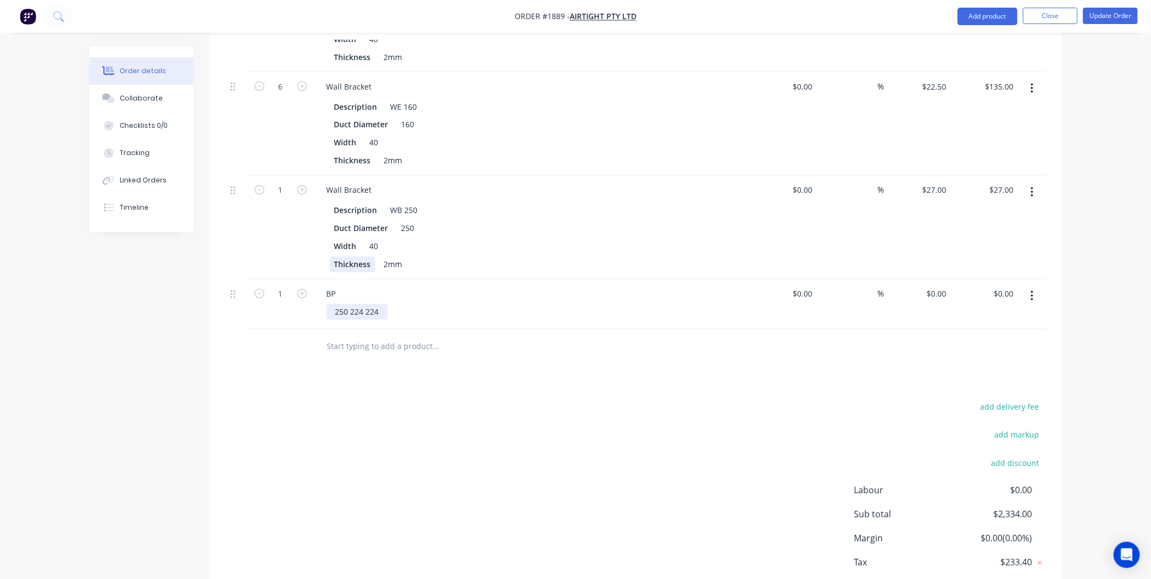
scroll to position [2078, 0]
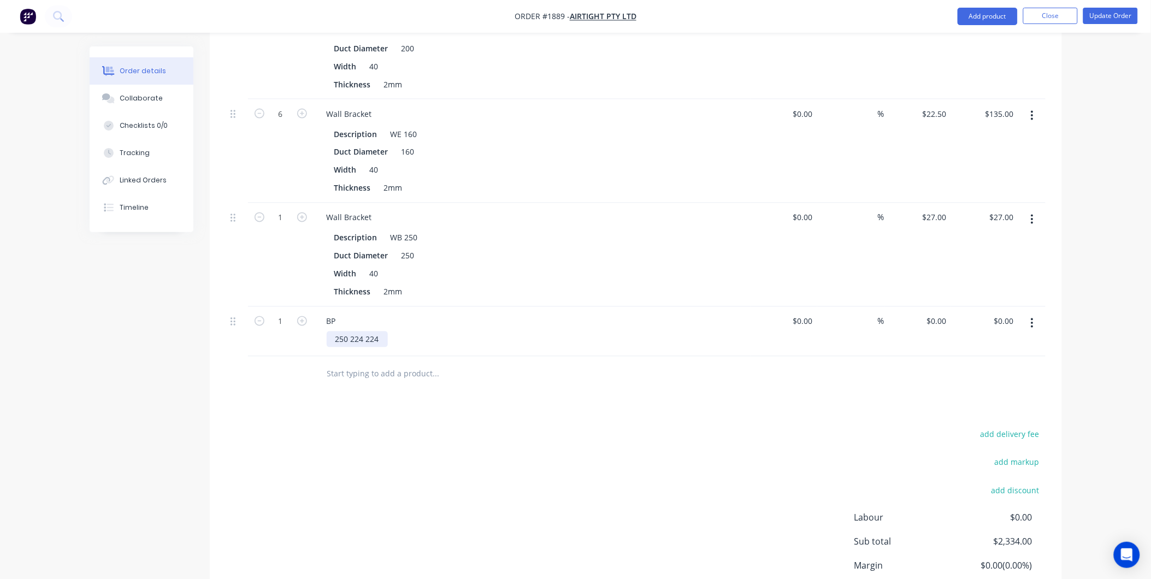
click at [364, 332] on div "250 224 224" at bounding box center [357, 340] width 61 height 16
click at [1098, 20] on button "Update Order" at bounding box center [1111, 16] width 55 height 16
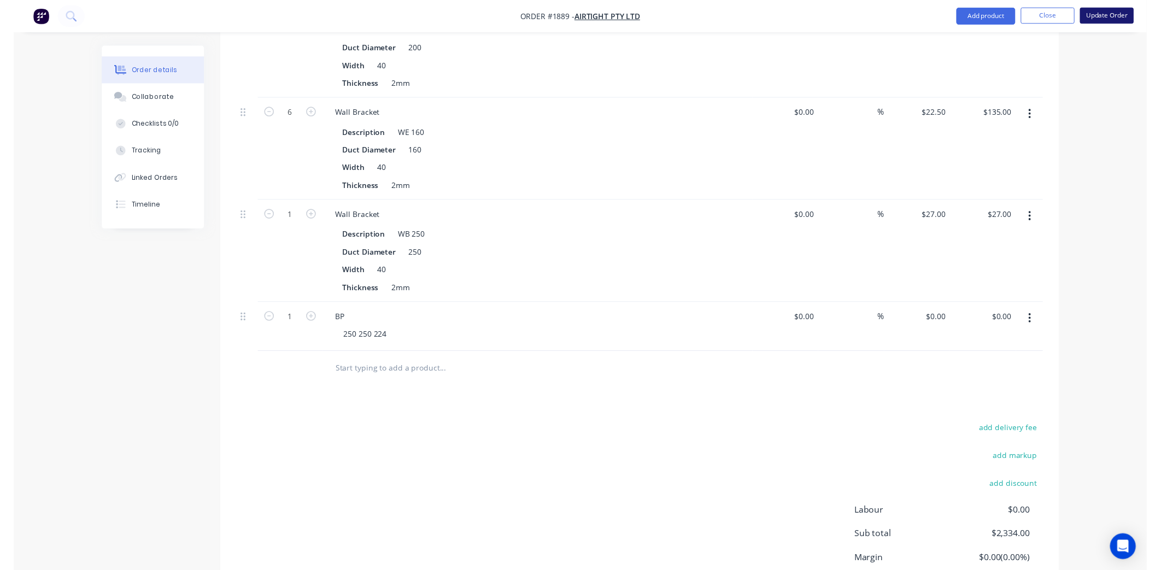
scroll to position [0, 0]
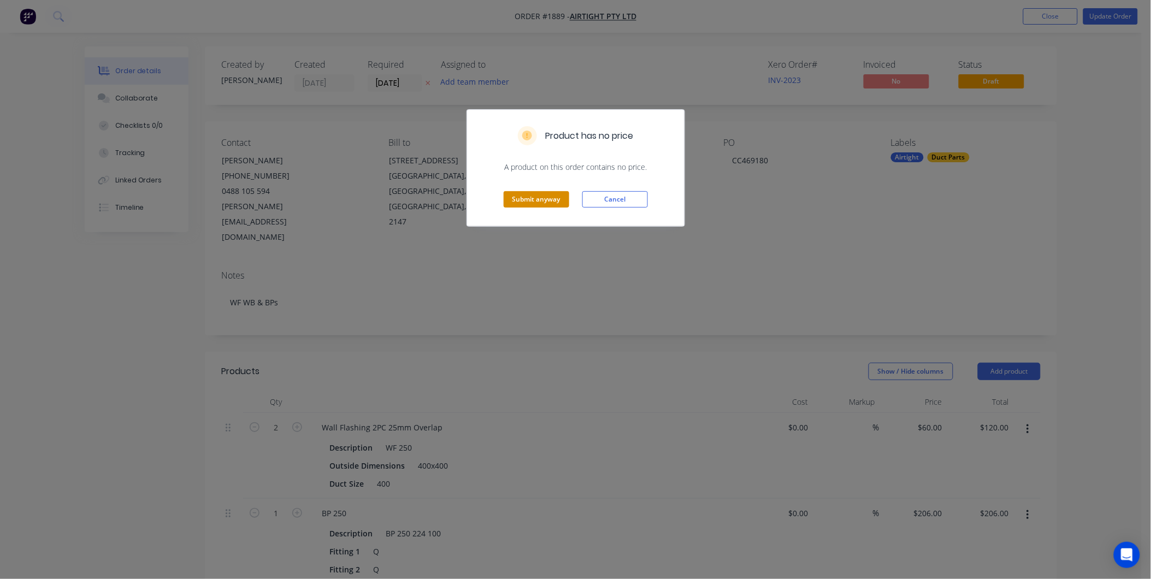
click at [539, 204] on button "Submit anyway" at bounding box center [537, 199] width 66 height 16
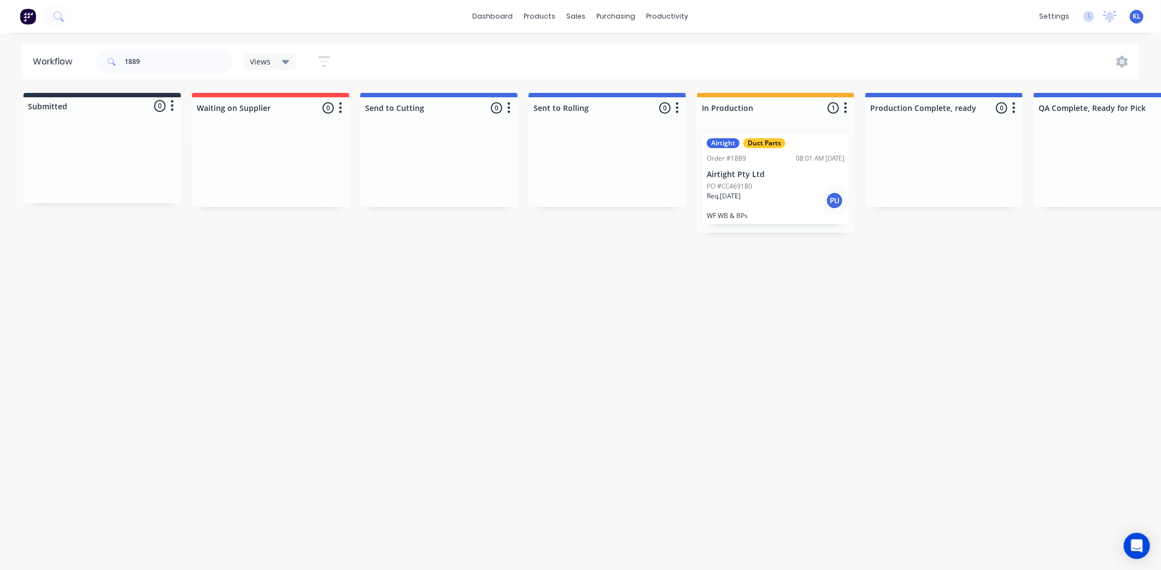
click at [761, 175] on p "Airtight Pty Ltd" at bounding box center [775, 174] width 138 height 9
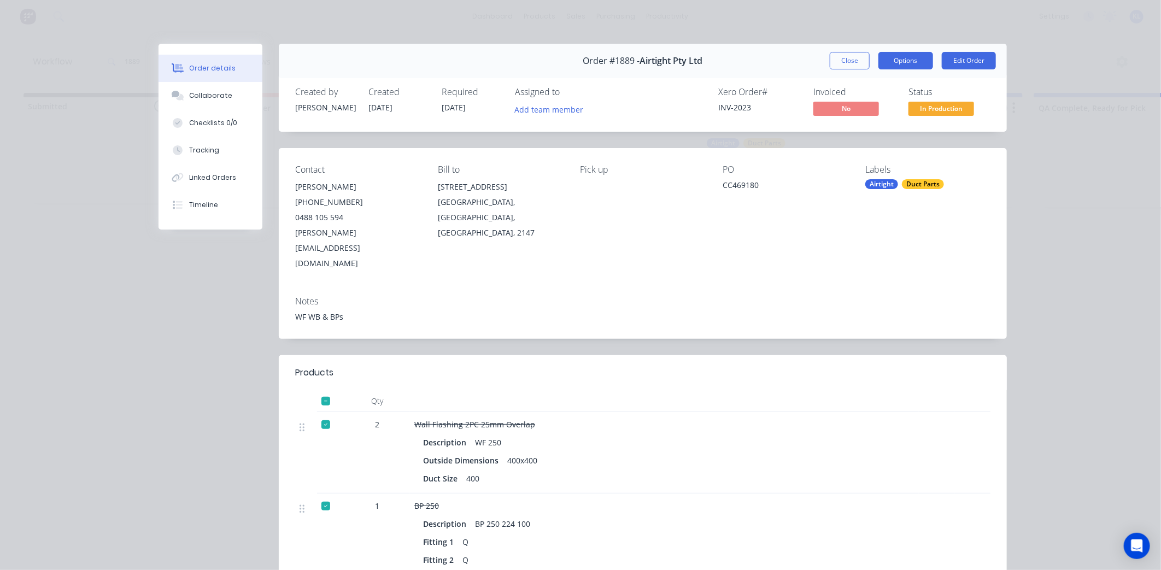
click at [886, 52] on button "Options" at bounding box center [905, 60] width 55 height 17
click at [855, 131] on div "Delivery Docket" at bounding box center [875, 133] width 95 height 16
click at [856, 134] on div "Standard" at bounding box center [875, 133] width 95 height 16
click at [853, 60] on button "Close" at bounding box center [849, 60] width 40 height 17
